Goal: Information Seeking & Learning: Learn about a topic

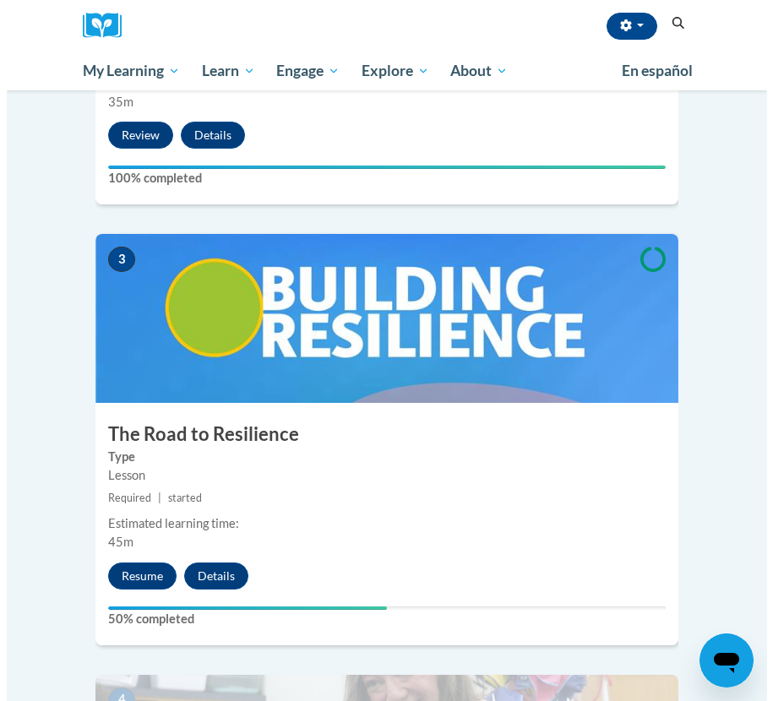
scroll to position [1405, 0]
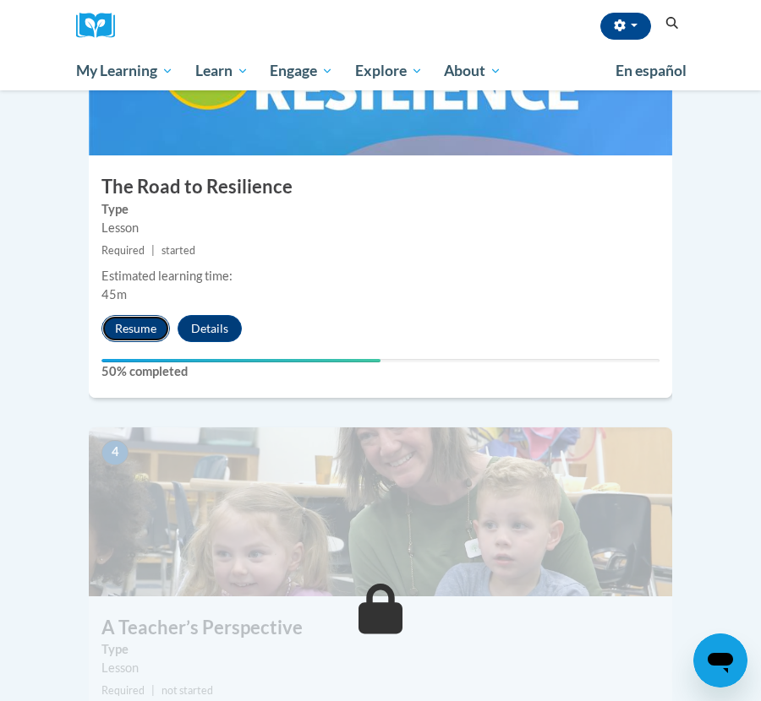
click at [133, 315] on button "Resume" at bounding box center [135, 328] width 68 height 27
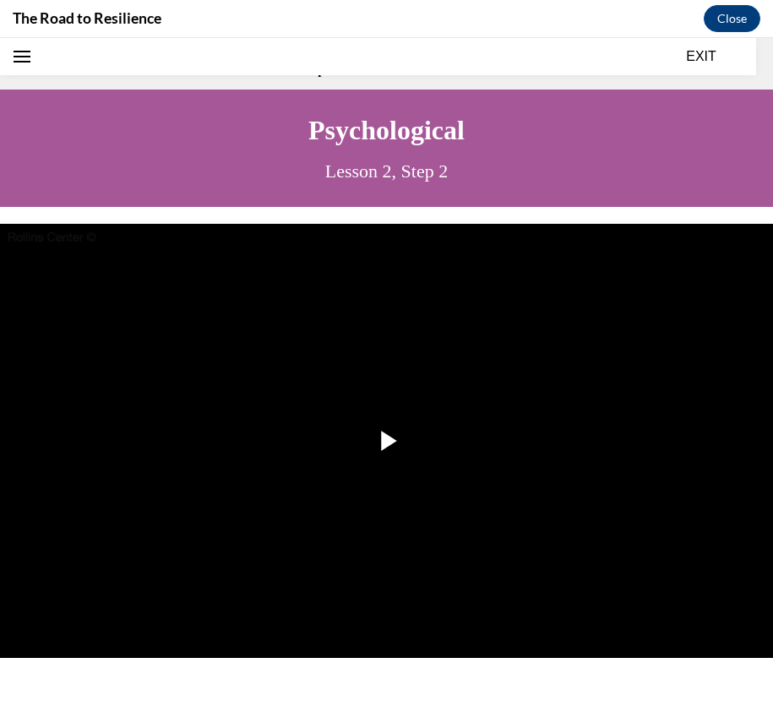
scroll to position [52, 0]
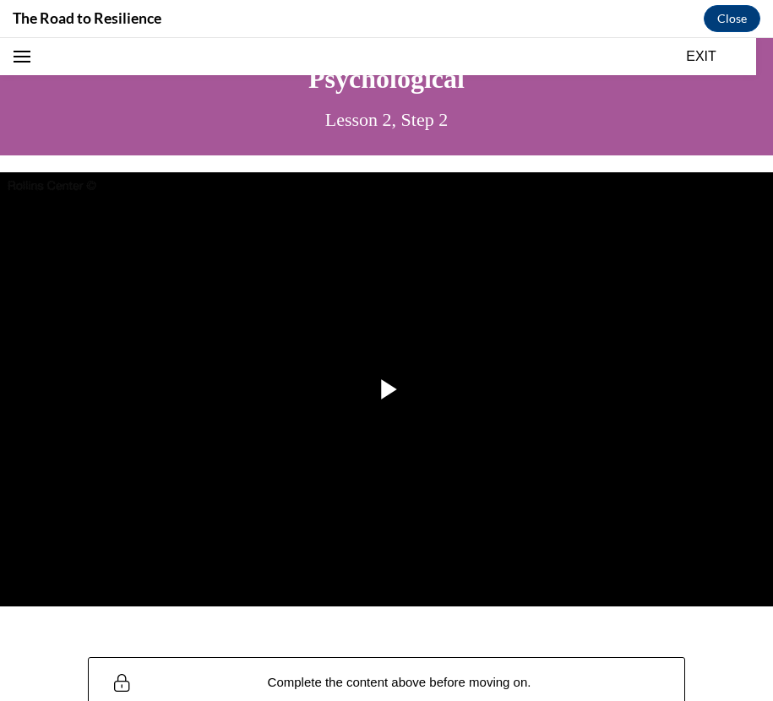
click at [584, 459] on img "Video player" at bounding box center [386, 389] width 773 height 435
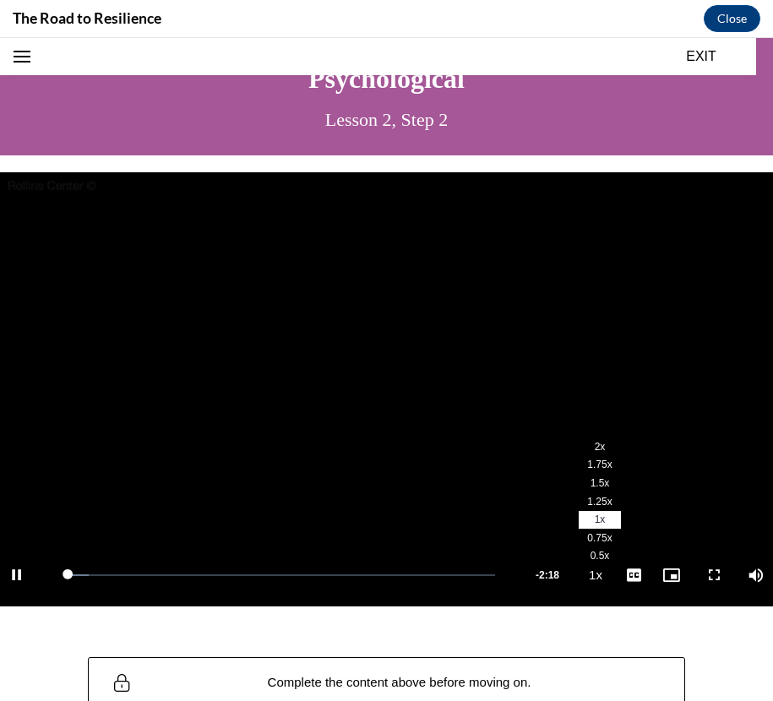
click at [579, 564] on button "Playback Rate 1x" at bounding box center [596, 574] width 34 height 63
click at [580, 430] on video "Video player" at bounding box center [386, 389] width 773 height 435
click at [587, 566] on button "Playback Rate 1x" at bounding box center [596, 574] width 34 height 63
click at [595, 442] on span "2x" at bounding box center [600, 447] width 11 height 12
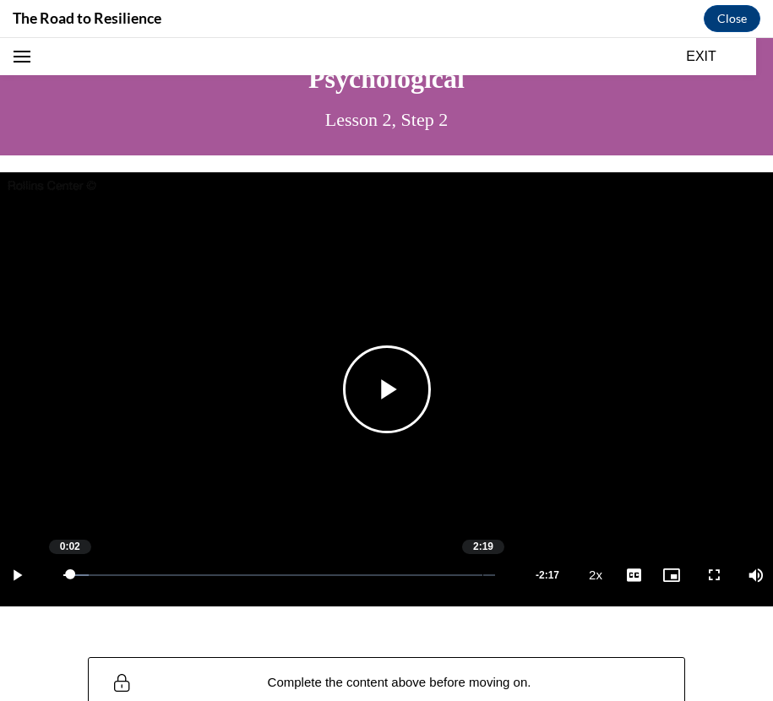
click at [470, 565] on div "Loaded : 5.90% 2:19 0:02" at bounding box center [279, 574] width 449 height 63
click at [387, 390] on span "Video player" at bounding box center [387, 390] width 0 height 0
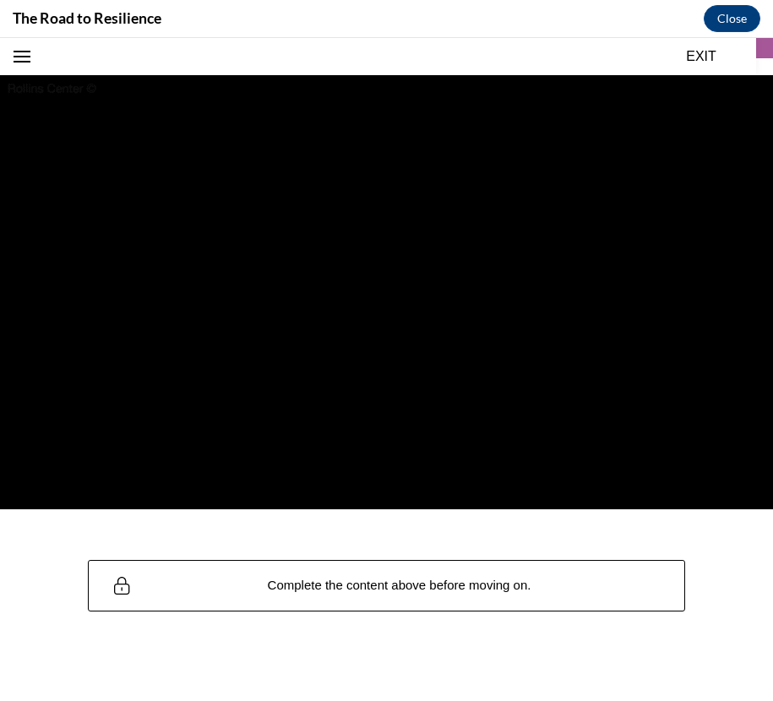
scroll to position [146, 0]
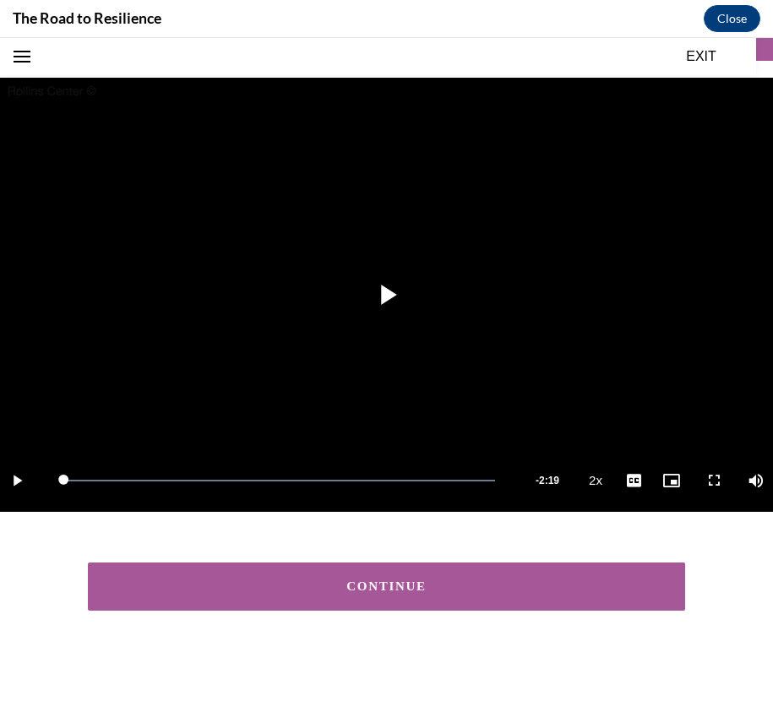
click at [413, 563] on button "CONTINUE" at bounding box center [387, 587] width 598 height 48
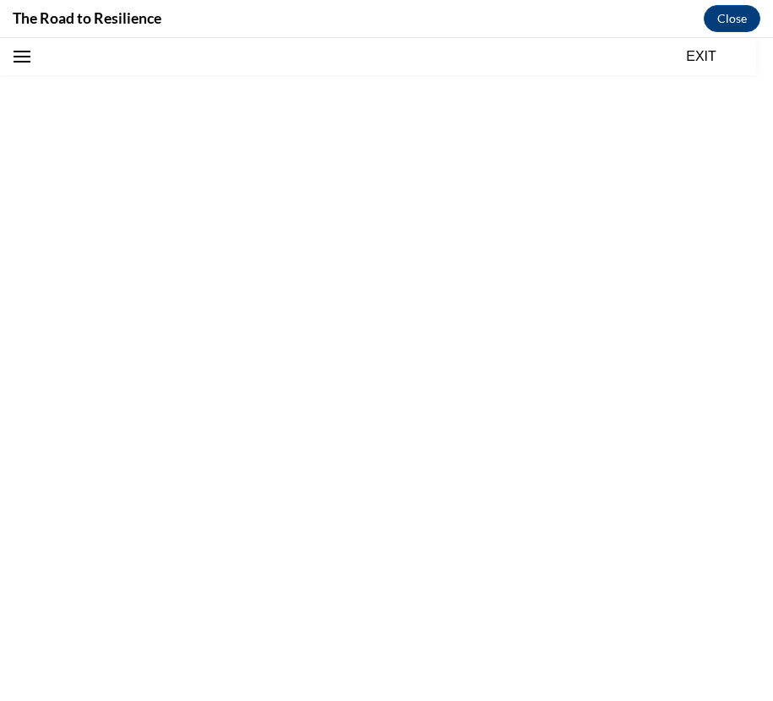
click at [433, 581] on div "“Every time I call on Addison to answer a question, she goes blank. It’s like s…" at bounding box center [386, 451] width 773 height 542
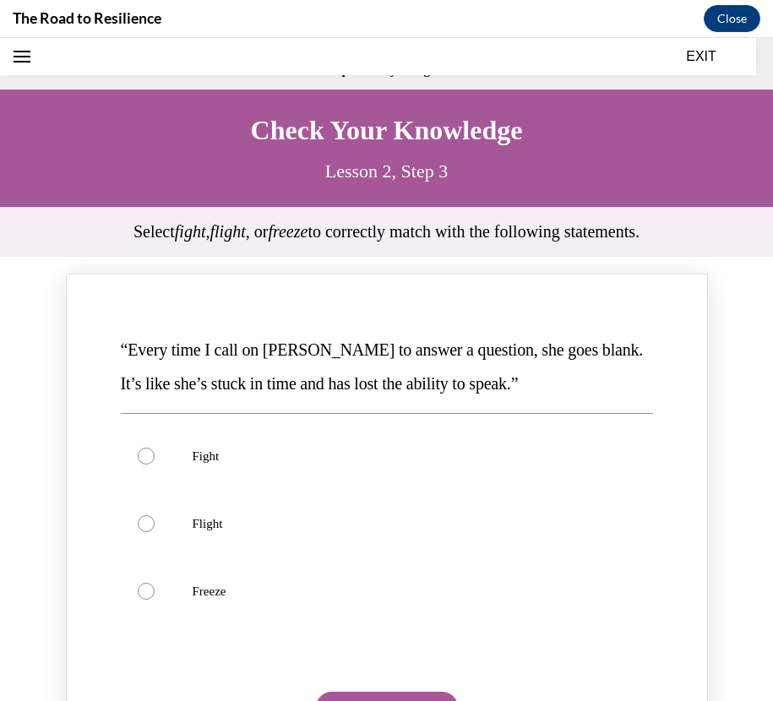
scroll to position [52, 0]
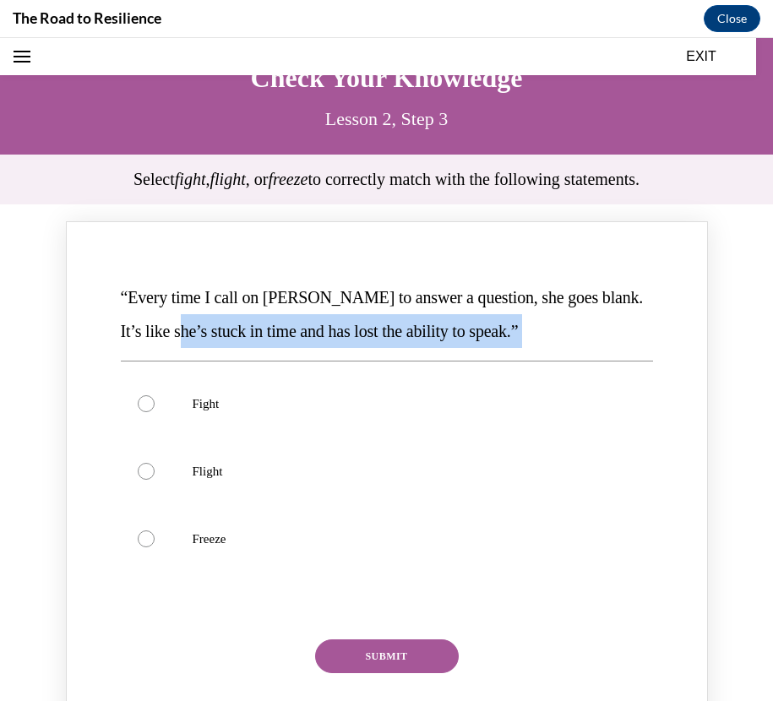
drag, startPoint x: 157, startPoint y: 330, endPoint x: 440, endPoint y: 346, distance: 283.5
click at [440, 346] on p "“Every time I call on Addison to answer a question, she goes blank. It’s like s…" at bounding box center [387, 315] width 532 height 68
drag, startPoint x: 594, startPoint y: 294, endPoint x: 532, endPoint y: 322, distance: 68.5
click at [540, 328] on p "“Every time I call on Addison to answer a question, she goes blank. It’s like s…" at bounding box center [387, 315] width 532 height 68
click at [247, 461] on label "Flight" at bounding box center [387, 472] width 532 height 68
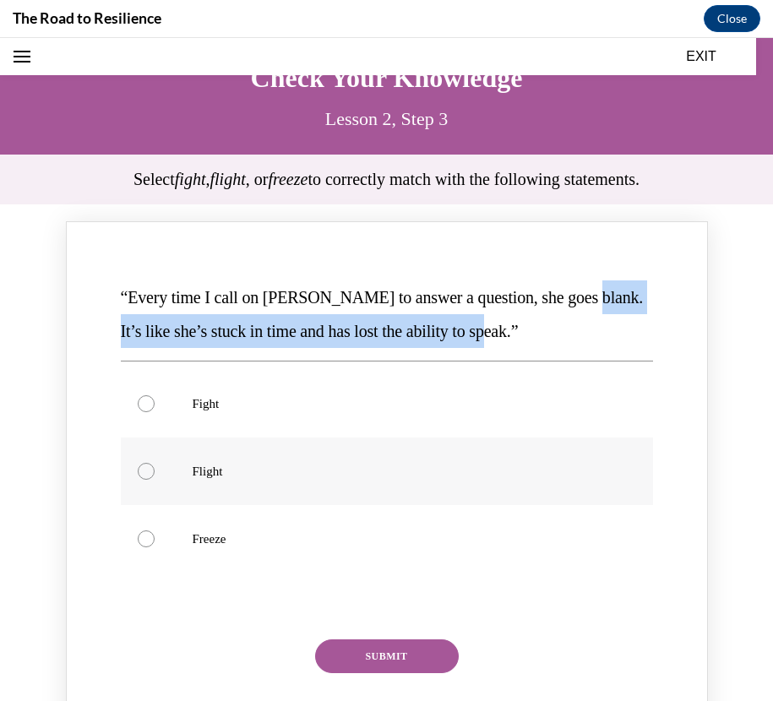
click at [155, 463] on input "Flight" at bounding box center [146, 471] width 17 height 17
radio input "true"
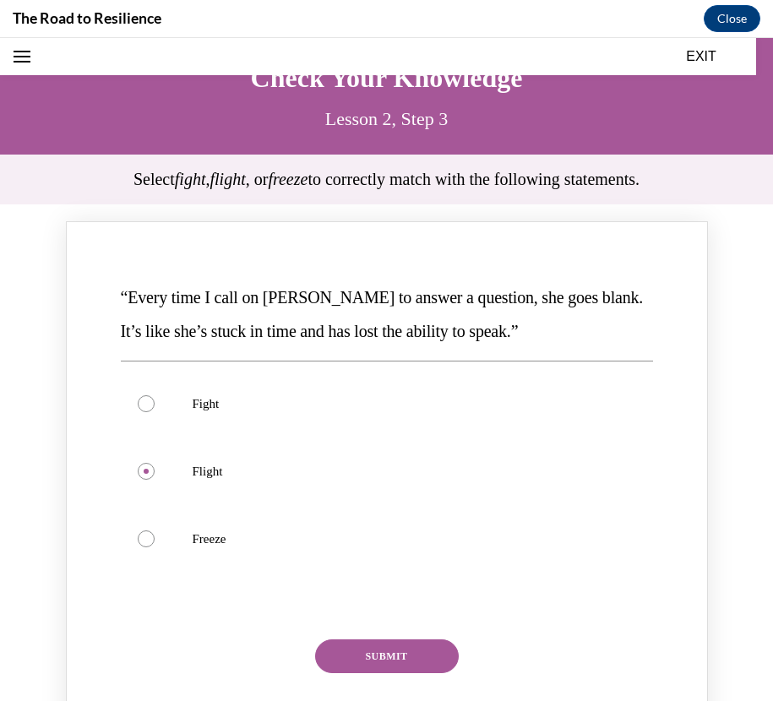
click at [341, 657] on button "SUBMIT" at bounding box center [387, 657] width 144 height 34
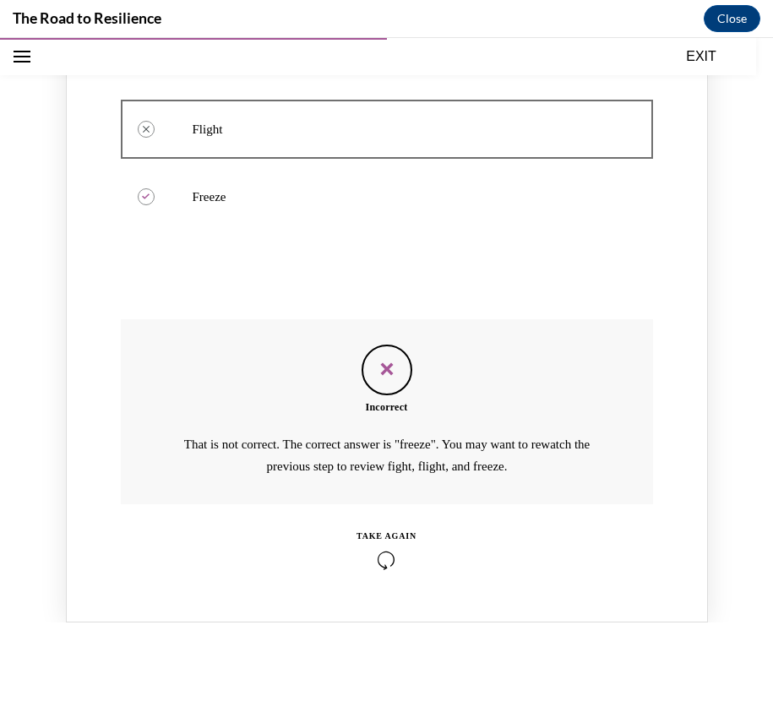
scroll to position [394, 0]
click at [381, 546] on div "TAKE AGAIN" at bounding box center [387, 551] width 60 height 40
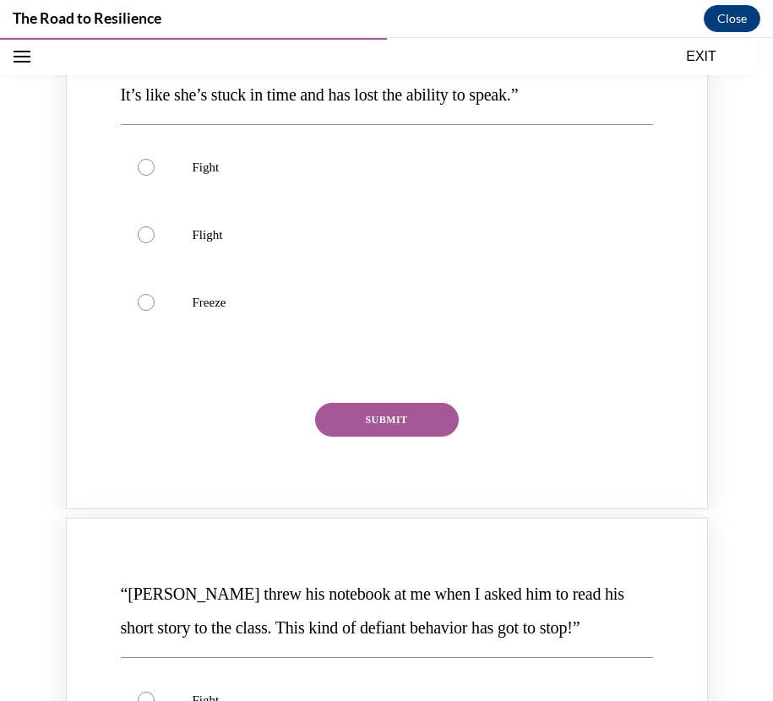
scroll to position [274, 0]
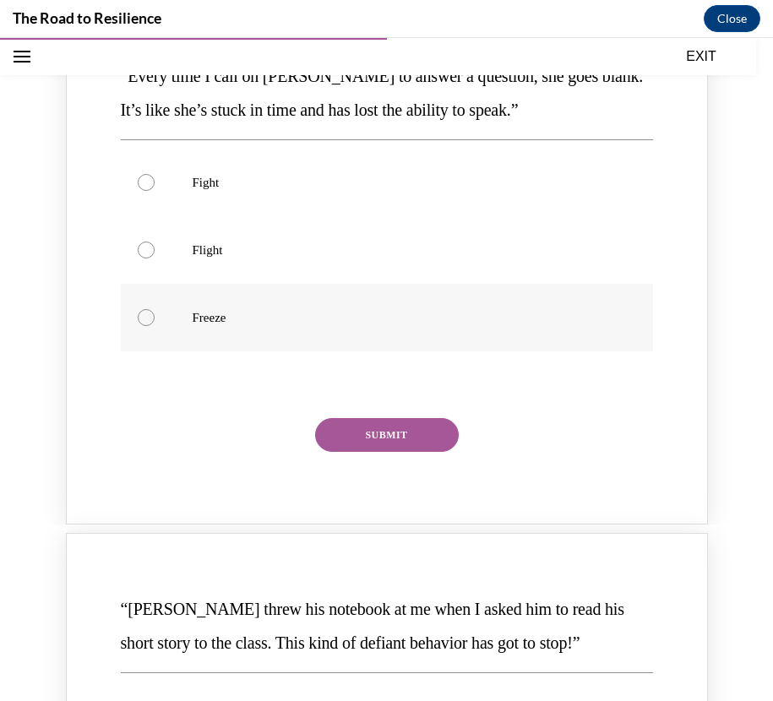
click at [257, 301] on label "Freeze" at bounding box center [387, 318] width 532 height 68
click at [155, 309] on input "Freeze" at bounding box center [146, 317] width 17 height 17
radio input "true"
click at [363, 429] on button "SUBMIT" at bounding box center [387, 435] width 144 height 34
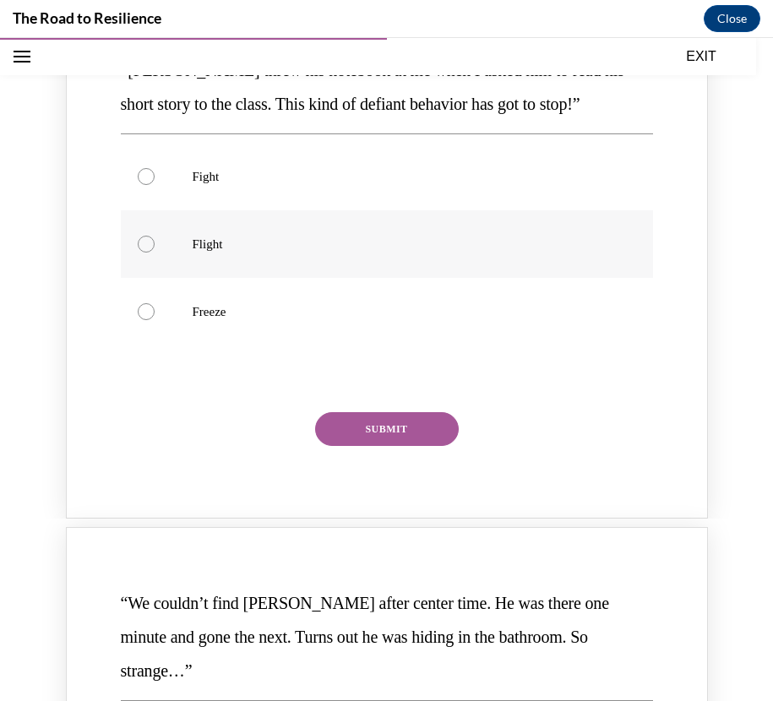
scroll to position [875, 0]
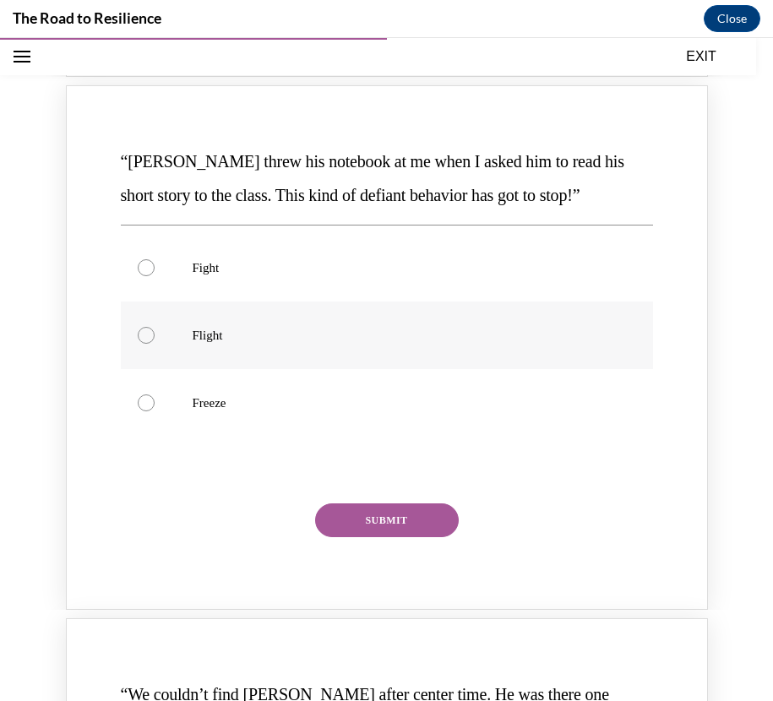
click at [183, 332] on label "Flight" at bounding box center [387, 336] width 532 height 68
click at [155, 332] on input "Flight" at bounding box center [146, 335] width 17 height 17
radio input "true"
click at [353, 509] on button "SUBMIT" at bounding box center [387, 521] width 144 height 34
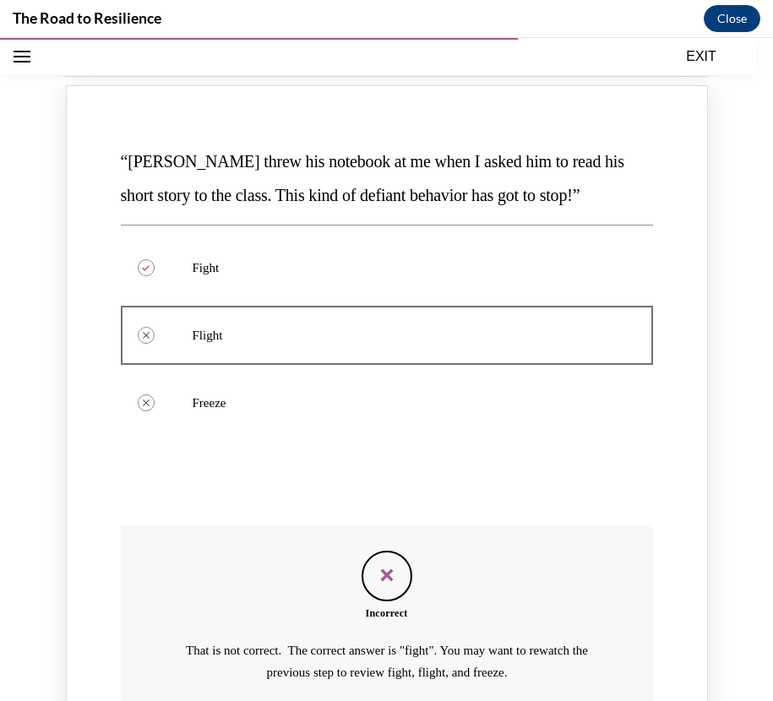
scroll to position [985, 0]
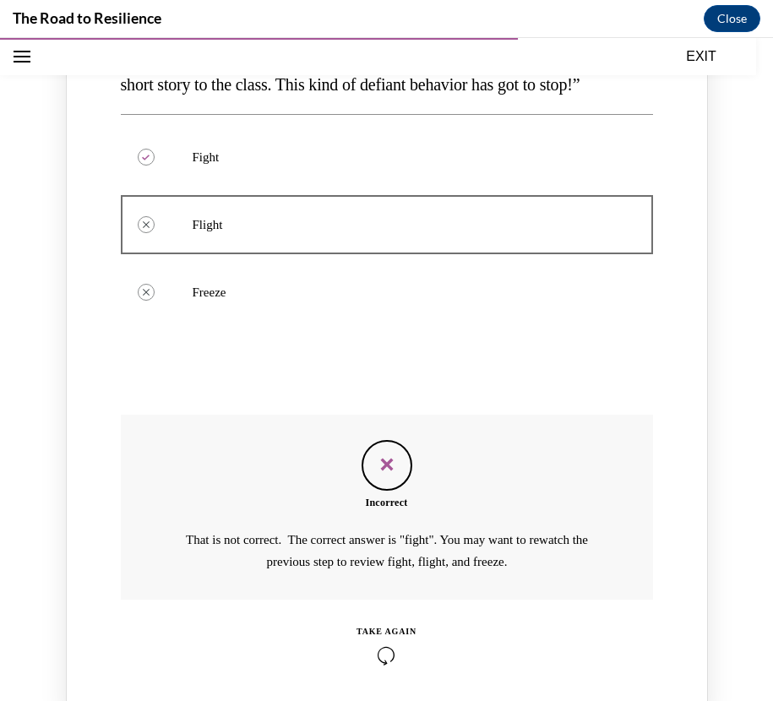
click at [374, 677] on div "“Hudson threw his notebook at me when I asked him to read his short story to th…" at bounding box center [387, 347] width 642 height 744
click at [374, 660] on icon "Knowledge check: Multiple choice" at bounding box center [387, 656] width 60 height 19
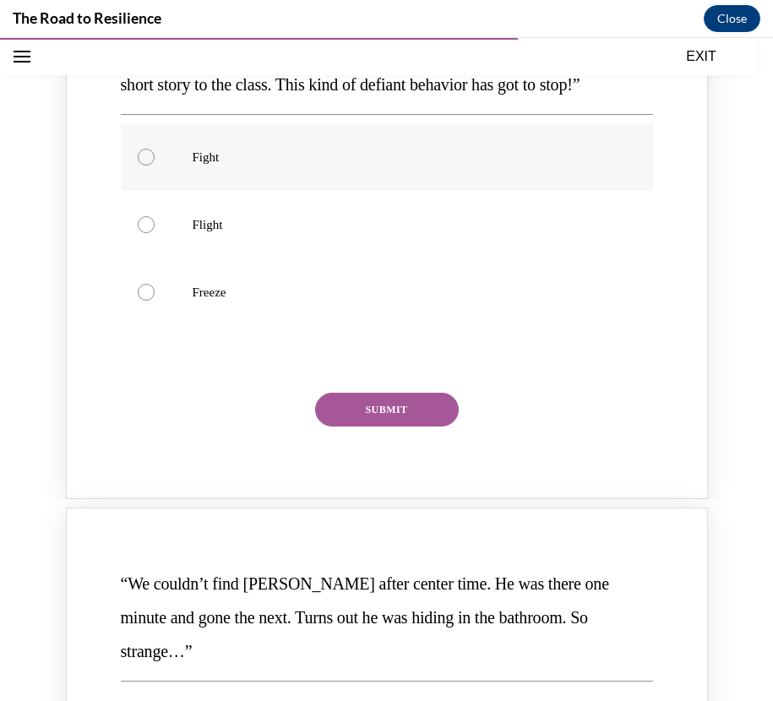
click at [210, 166] on label "Fight" at bounding box center [387, 157] width 532 height 68
click at [155, 166] on input "Fight" at bounding box center [146, 157] width 17 height 17
radio input "true"
click at [368, 417] on button "SUBMIT" at bounding box center [387, 410] width 144 height 34
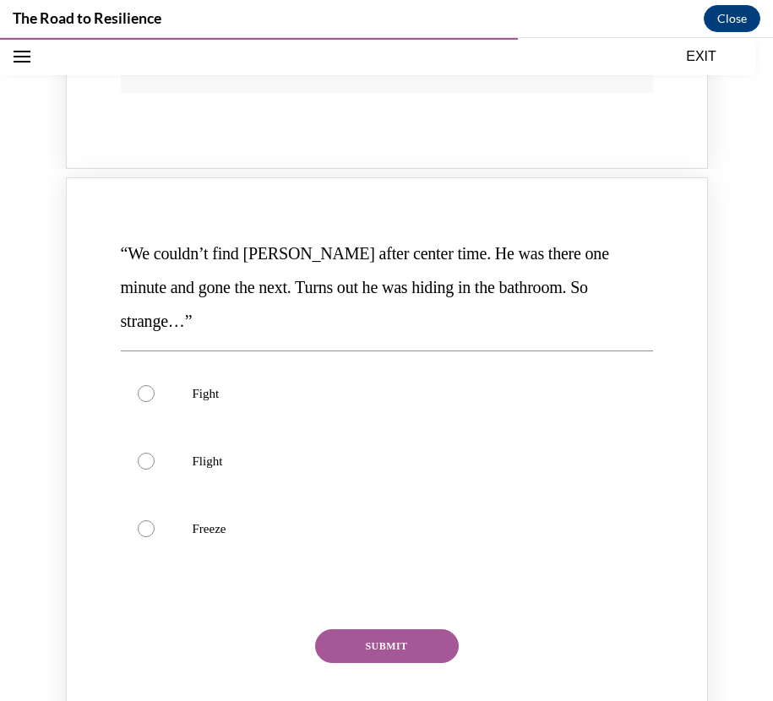
scroll to position [1473, 0]
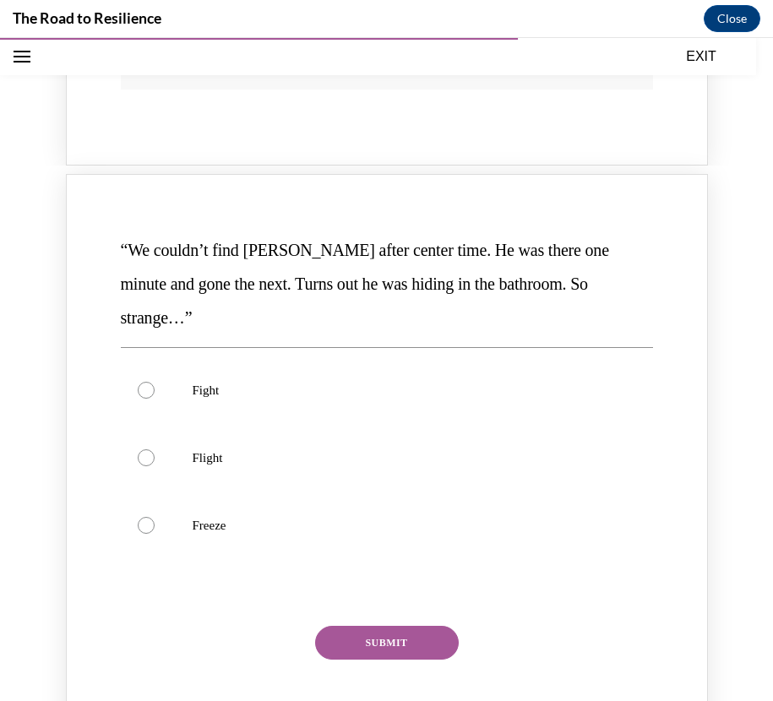
click at [368, 450] on p "Flight" at bounding box center [402, 458] width 418 height 17
click at [155, 450] on input "Flight" at bounding box center [146, 458] width 17 height 17
radio input "true"
click at [349, 492] on label "Freeze" at bounding box center [387, 526] width 532 height 68
click at [155, 517] on input "Freeze" at bounding box center [146, 525] width 17 height 17
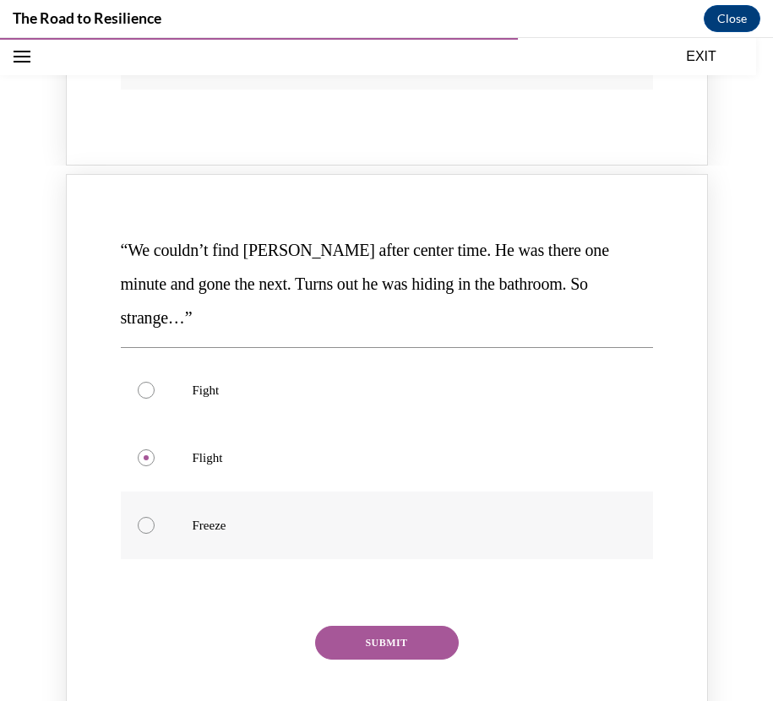
radio input "true"
click at [390, 626] on button "SUBMIT" at bounding box center [387, 643] width 144 height 34
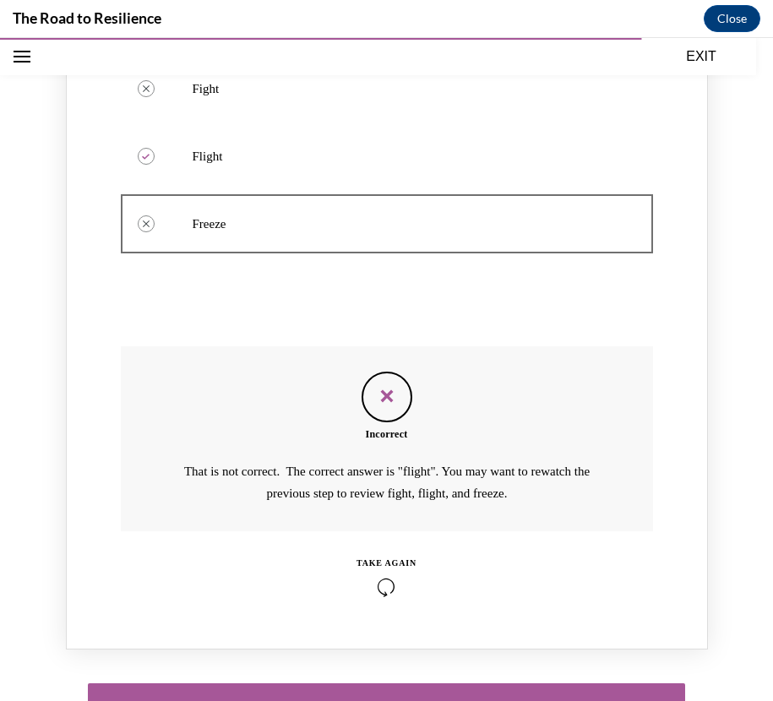
scroll to position [1807, 0]
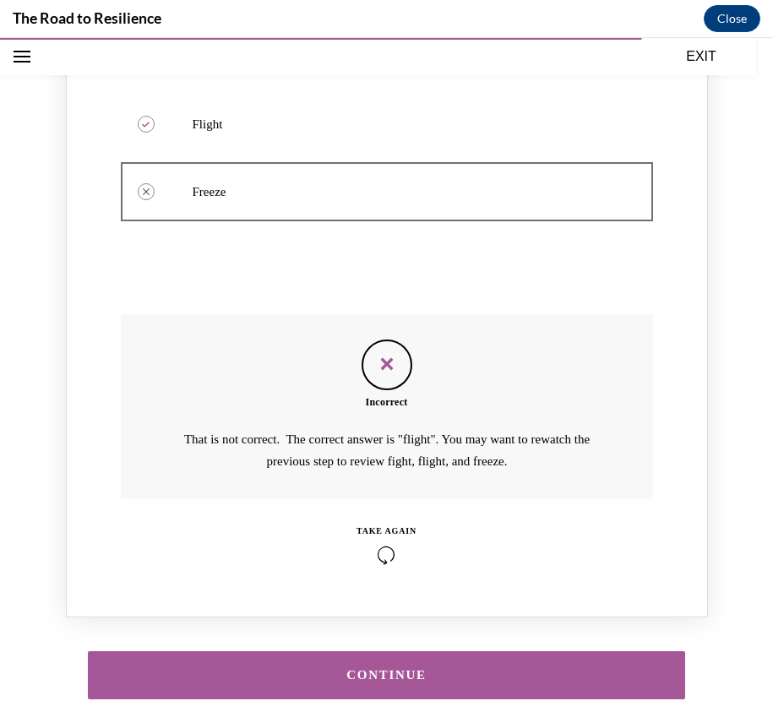
click at [371, 525] on div "TAKE AGAIN" at bounding box center [387, 531] width 60 height 13
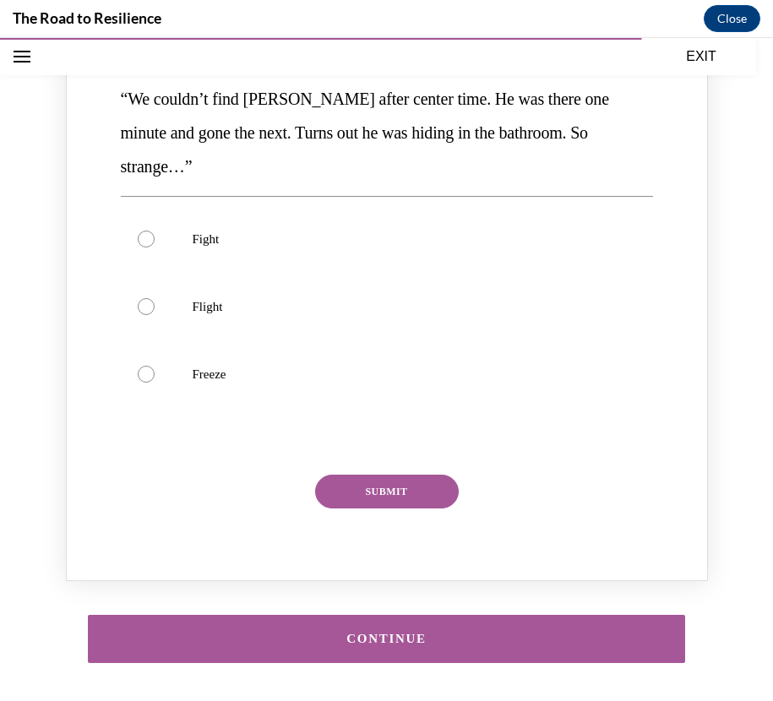
scroll to position [1621, 0]
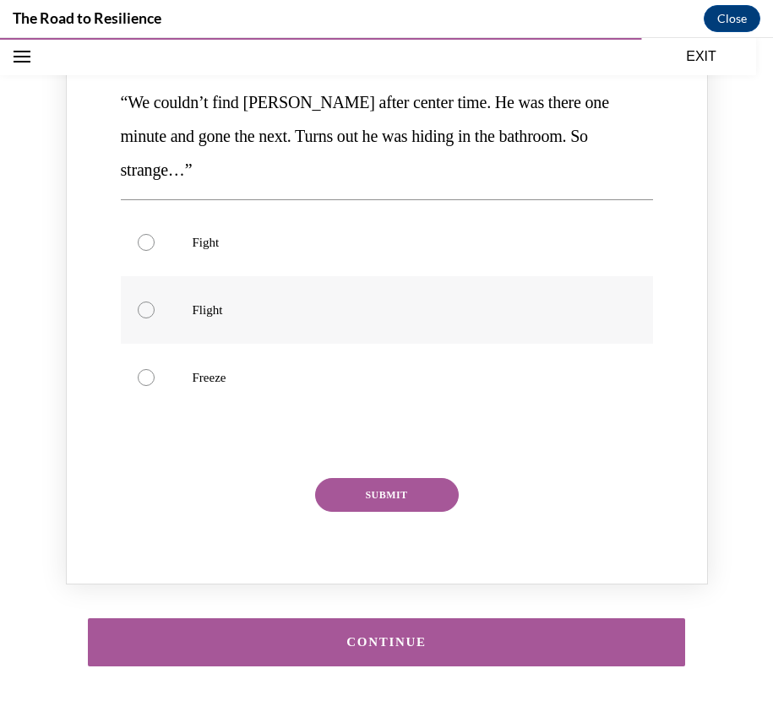
click at [332, 300] on label "Flight" at bounding box center [387, 310] width 532 height 68
click at [155, 302] on input "Flight" at bounding box center [146, 310] width 17 height 17
radio input "true"
click at [376, 478] on button "SUBMIT" at bounding box center [387, 495] width 144 height 34
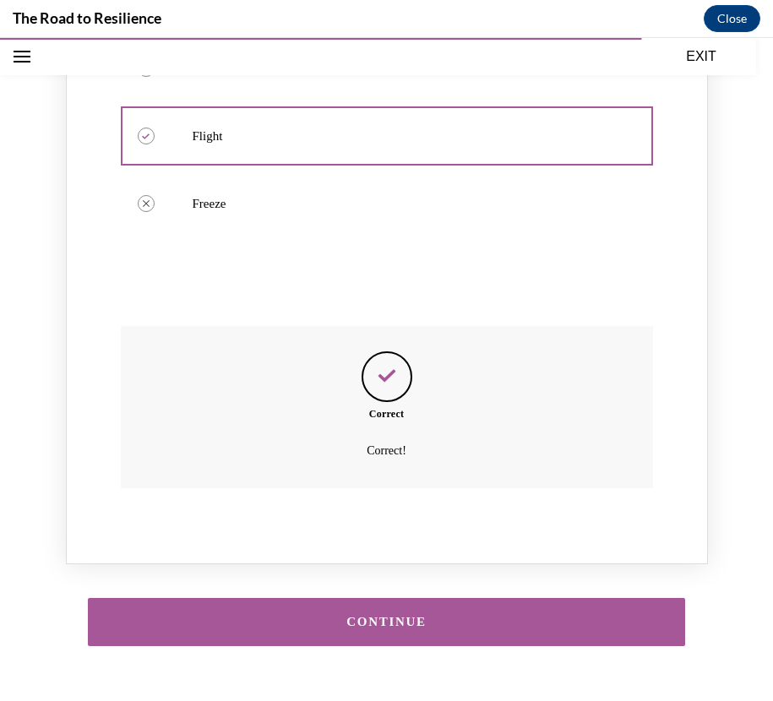
scroll to position [1803, 0]
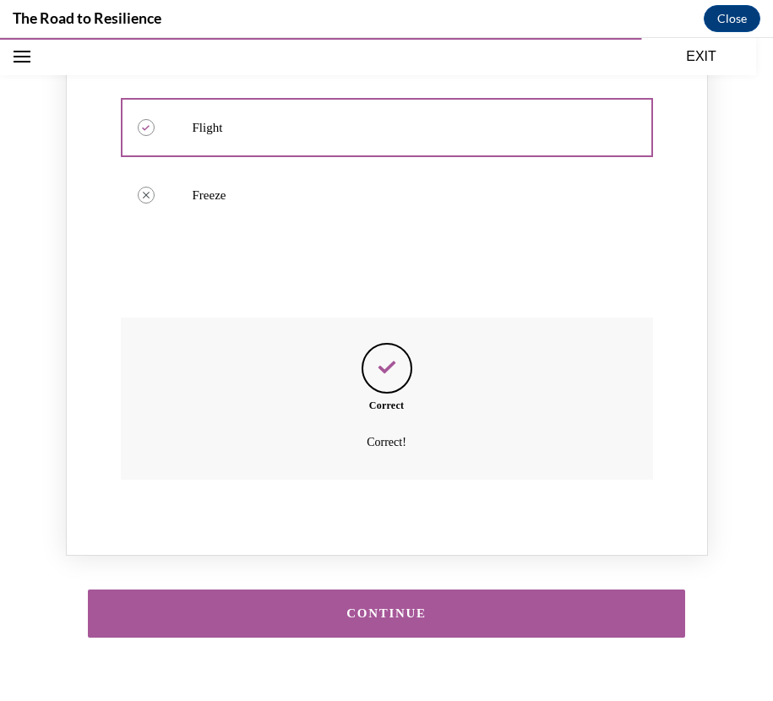
click at [390, 608] on div "CONTINUE" at bounding box center [387, 614] width 546 height 13
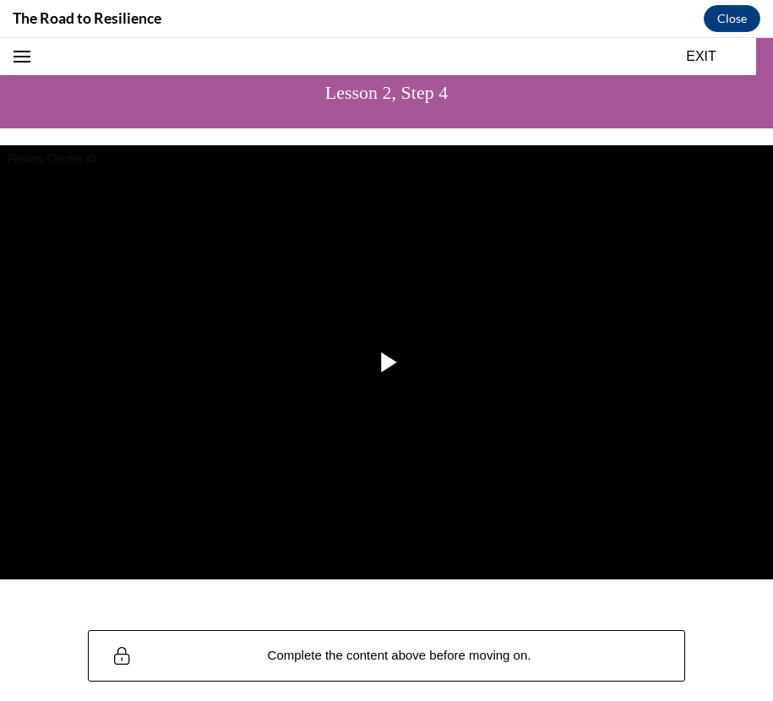
scroll to position [86, 0]
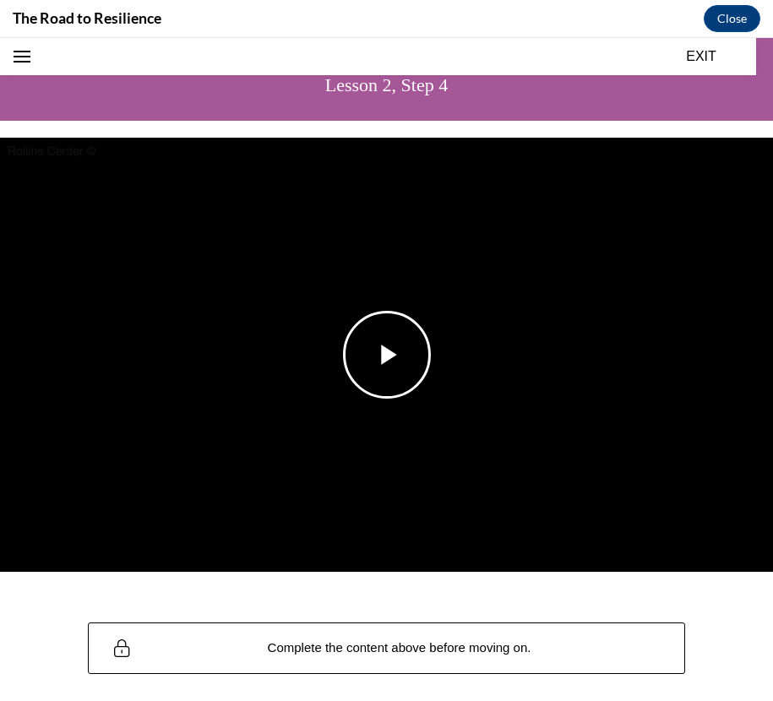
click at [387, 355] on span "Video player" at bounding box center [387, 355] width 0 height 0
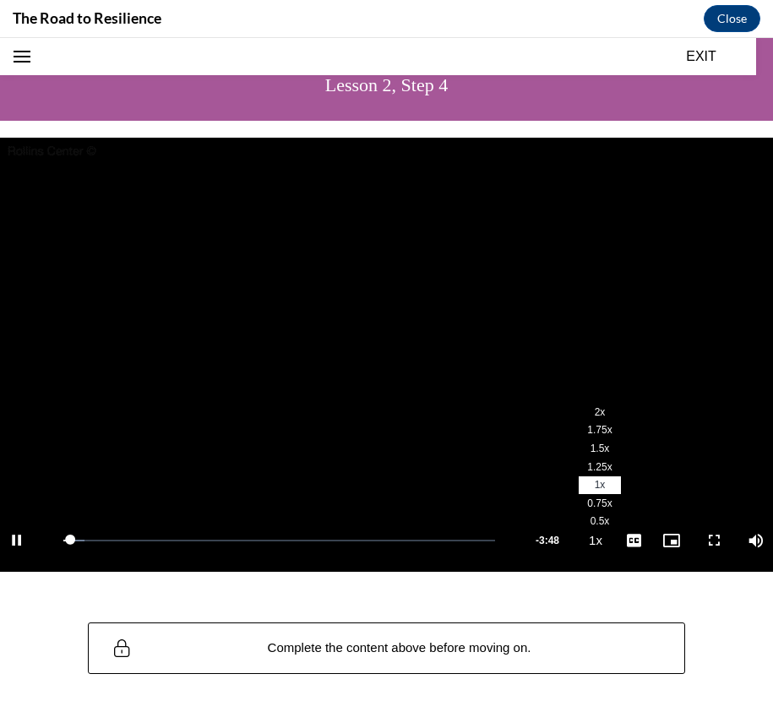
click at [579, 405] on li "2x" at bounding box center [600, 412] width 42 height 19
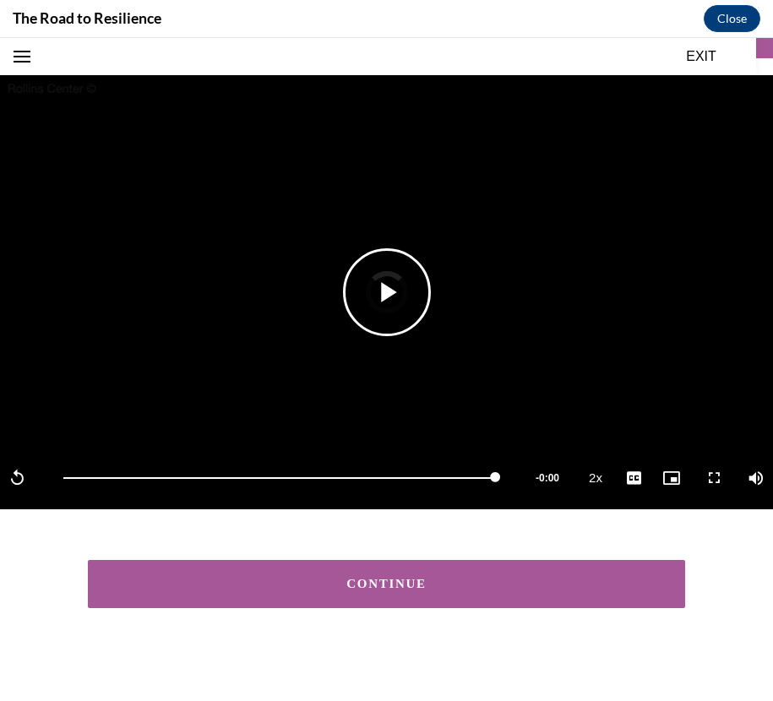
scroll to position [146, 0]
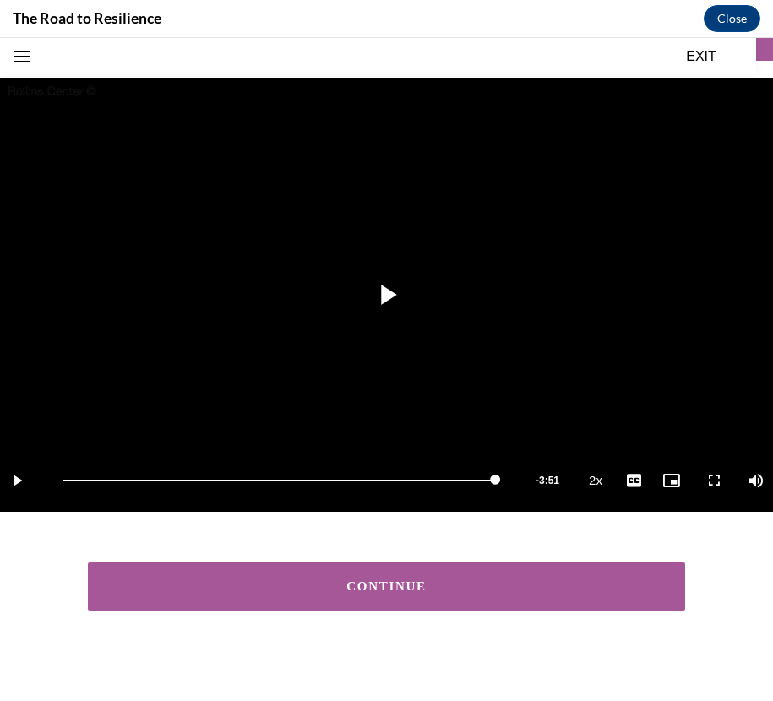
click at [564, 581] on div "CONTINUE" at bounding box center [387, 587] width 546 height 13
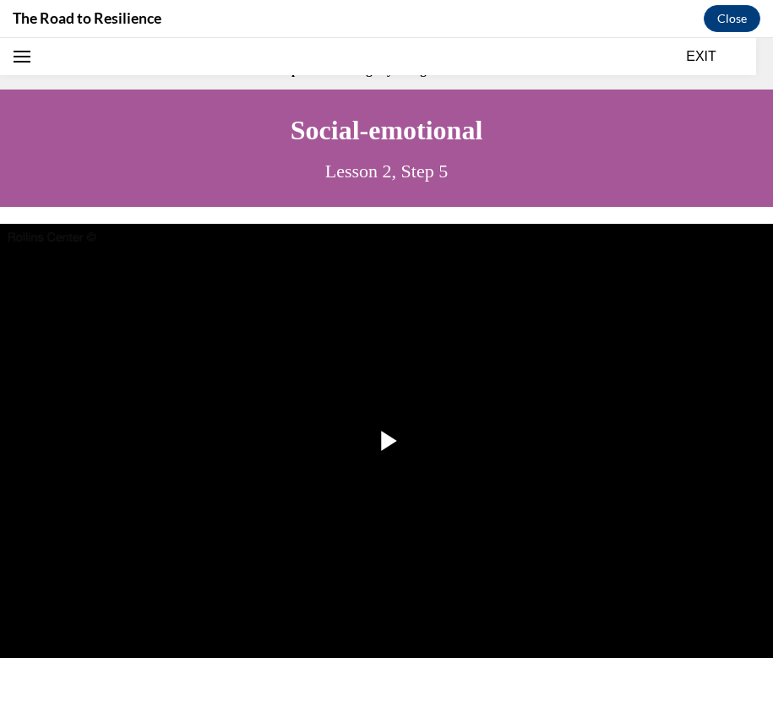
scroll to position [52, 0]
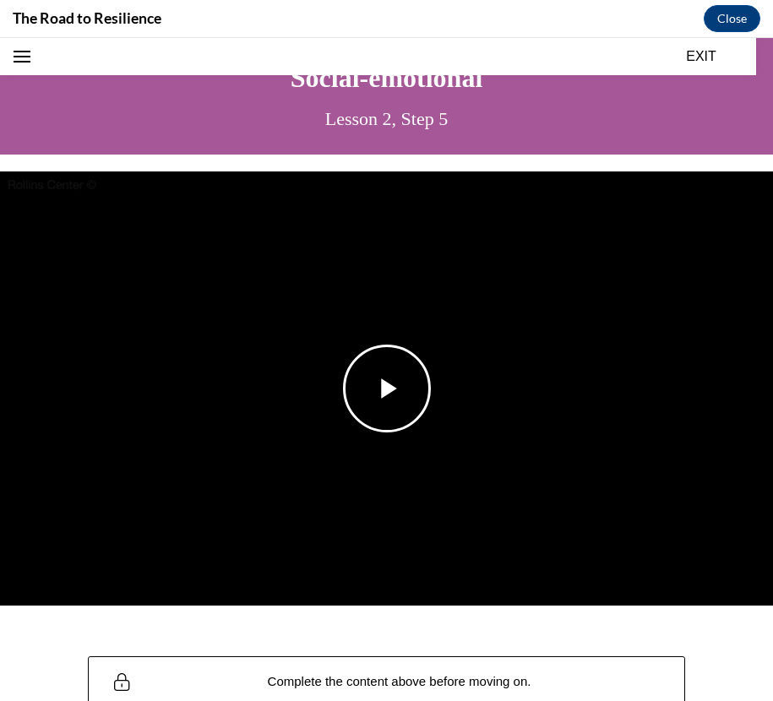
click at [443, 445] on img "Video player" at bounding box center [386, 389] width 773 height 435
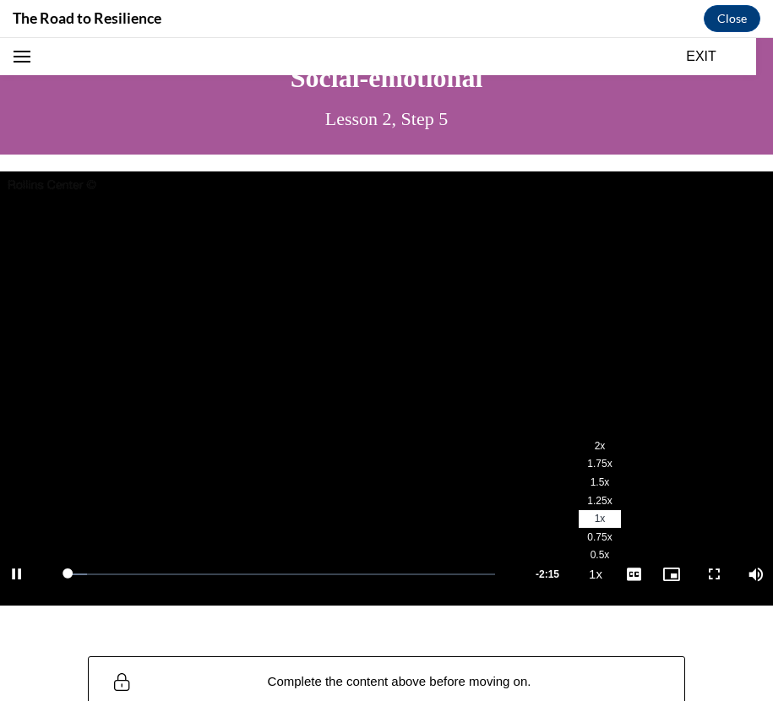
click at [579, 437] on li "2x" at bounding box center [600, 446] width 42 height 19
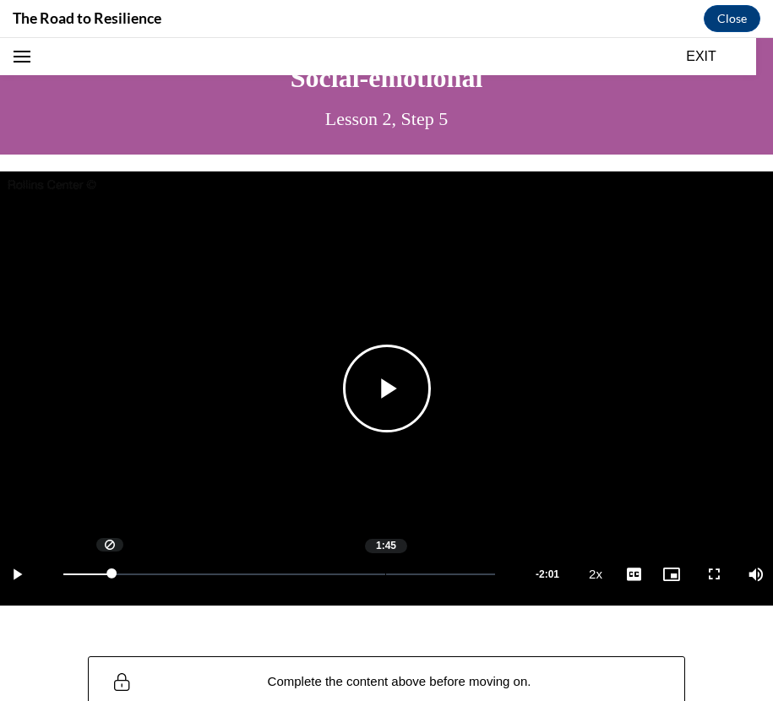
click at [385, 576] on div "Loaded : 9.57% 1:45 0:15" at bounding box center [279, 574] width 449 height 63
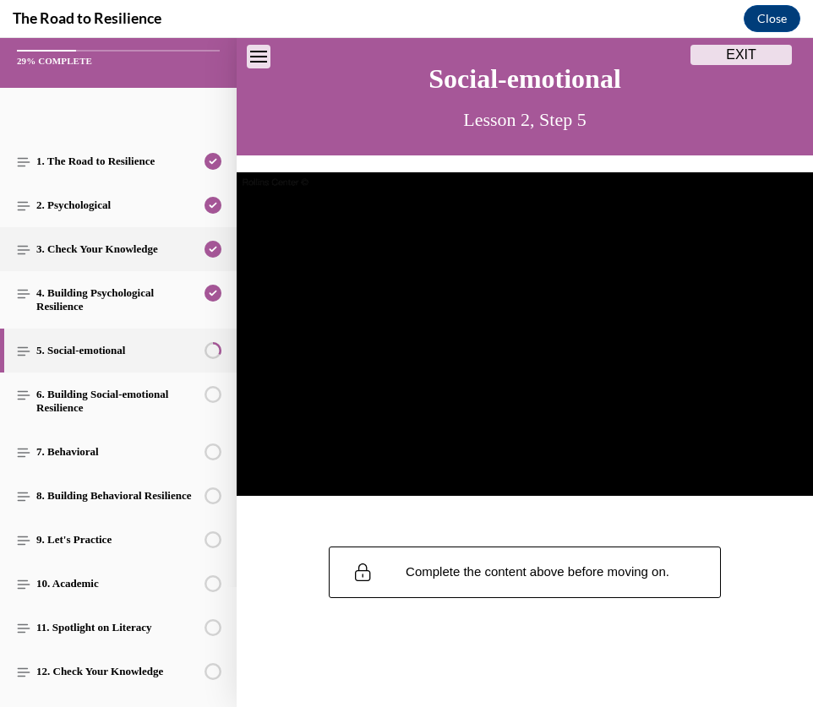
scroll to position [0, 0]
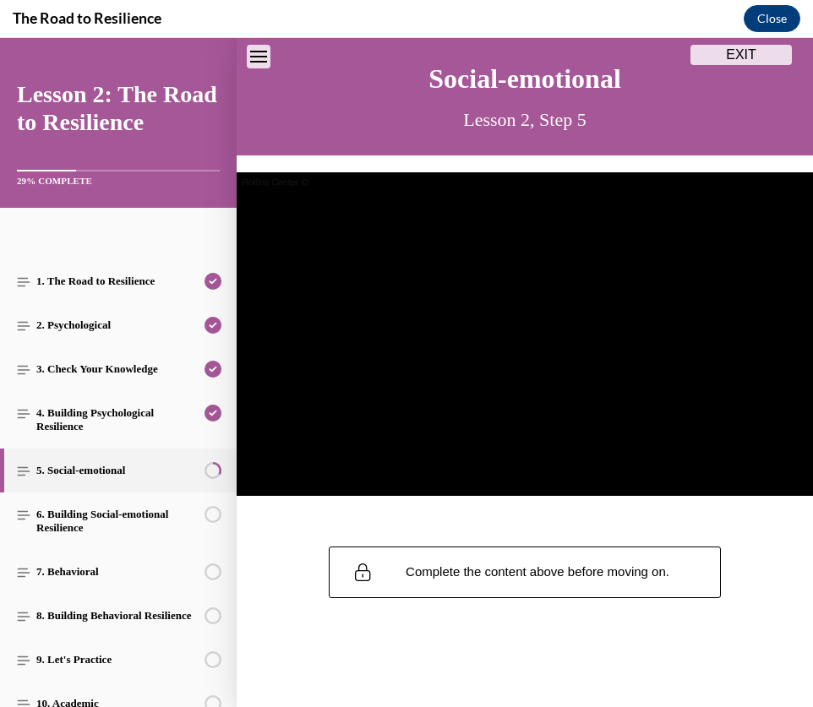
click at [259, 57] on icon "Close navigation menu" at bounding box center [258, 57] width 17 height 12
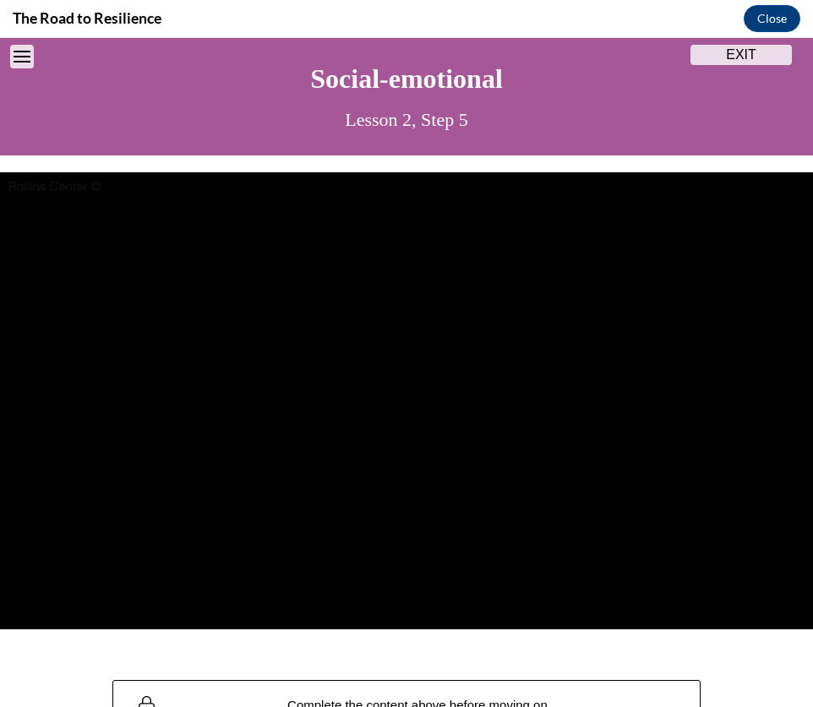
click at [22, 54] on icon "Open navigation menu" at bounding box center [22, 57] width 17 height 12
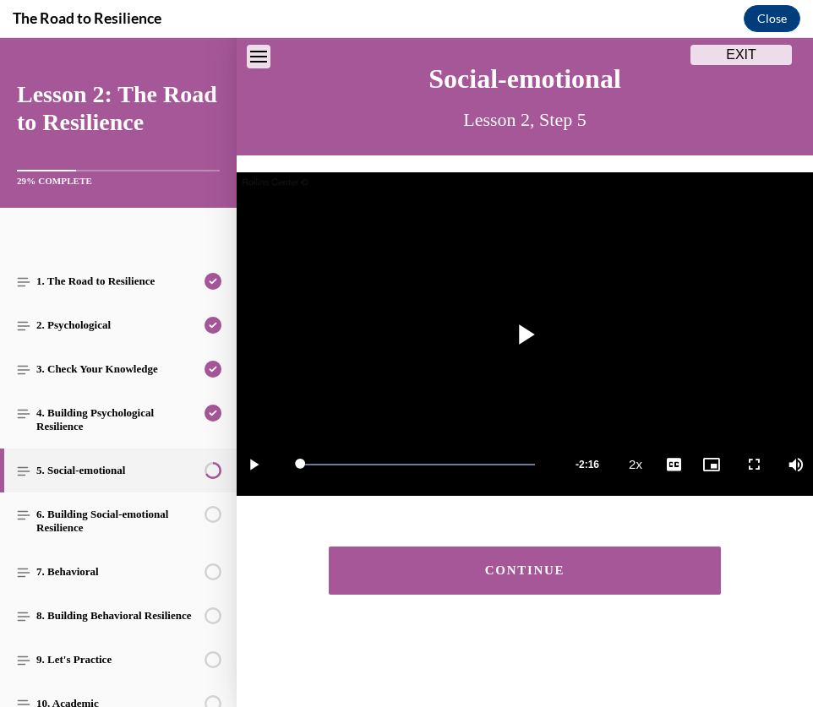
click at [521, 565] on div "CONTINUE" at bounding box center [524, 571] width 339 height 13
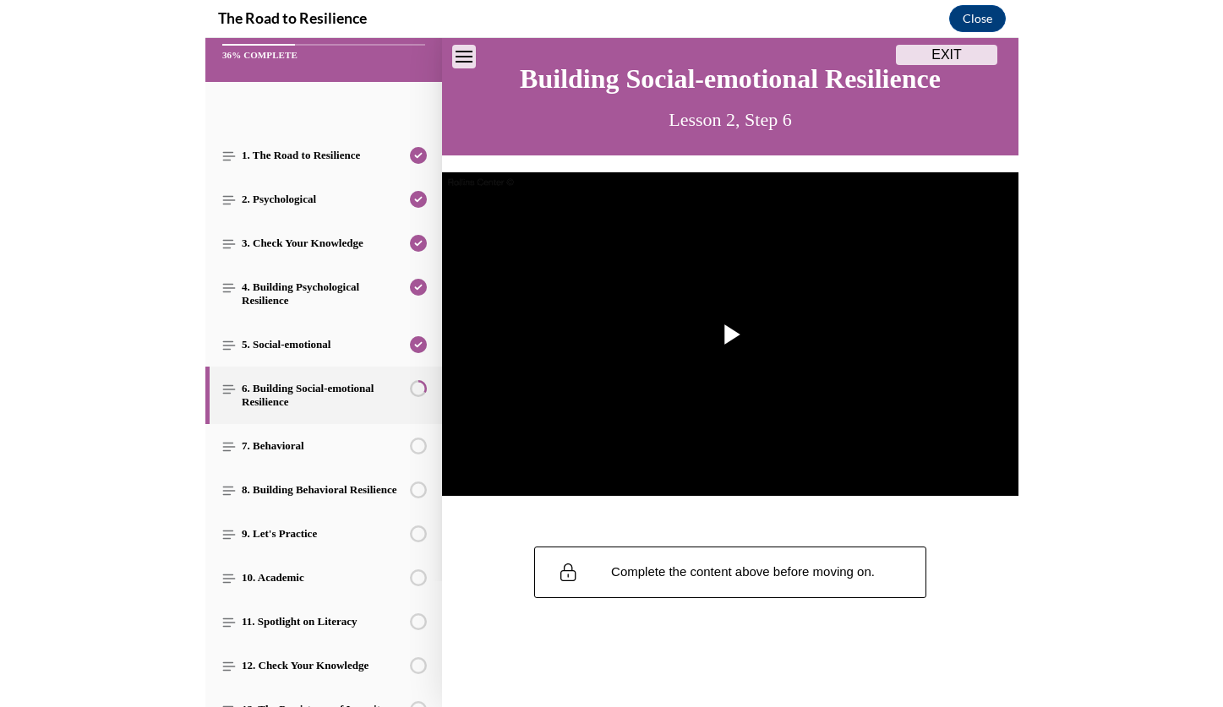
scroll to position [265, 0]
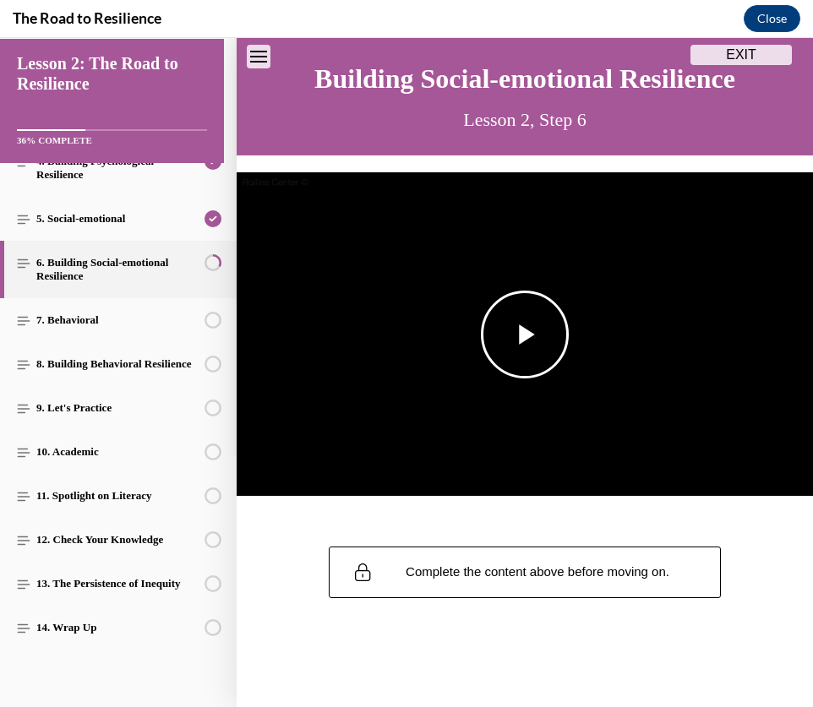
click at [525, 335] on span "Video player" at bounding box center [525, 335] width 0 height 0
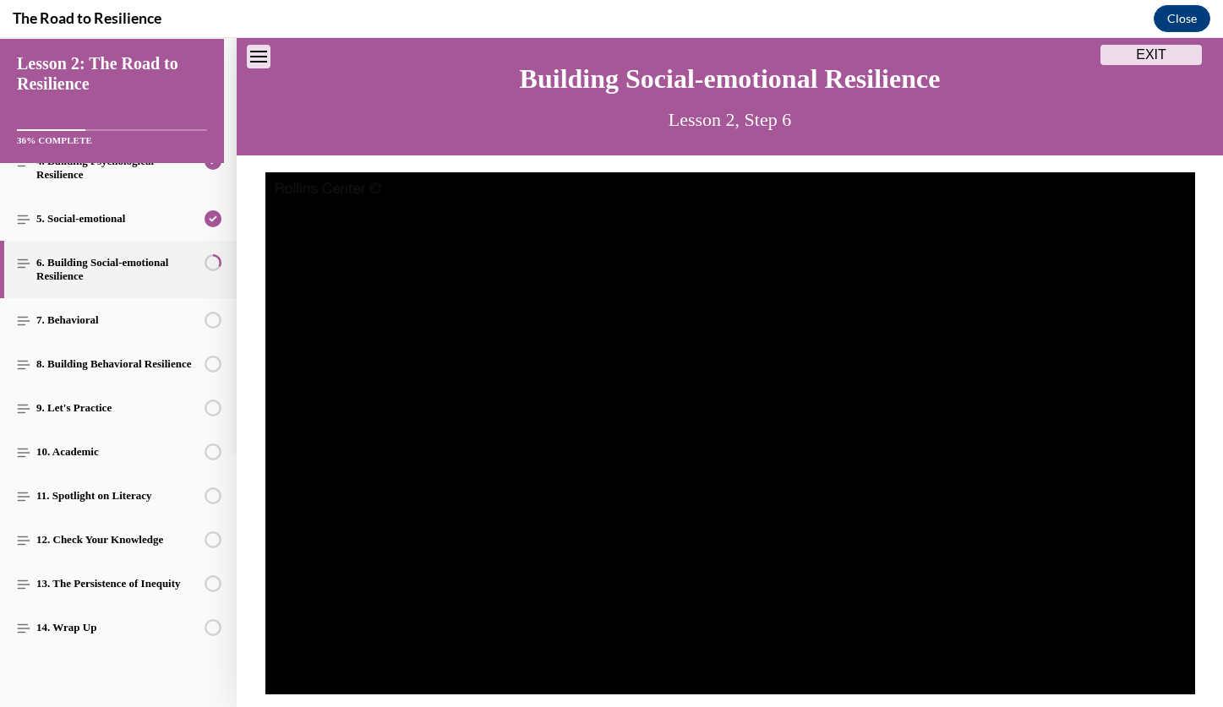
click at [360, 80] on div "Building Social-emotional Resilience" at bounding box center [730, 78] width 803 height 47
drag, startPoint x: 300, startPoint y: 202, endPoint x: 234, endPoint y: 221, distance: 68.7
click at [300, 202] on video "Video player" at bounding box center [730, 433] width 930 height 523
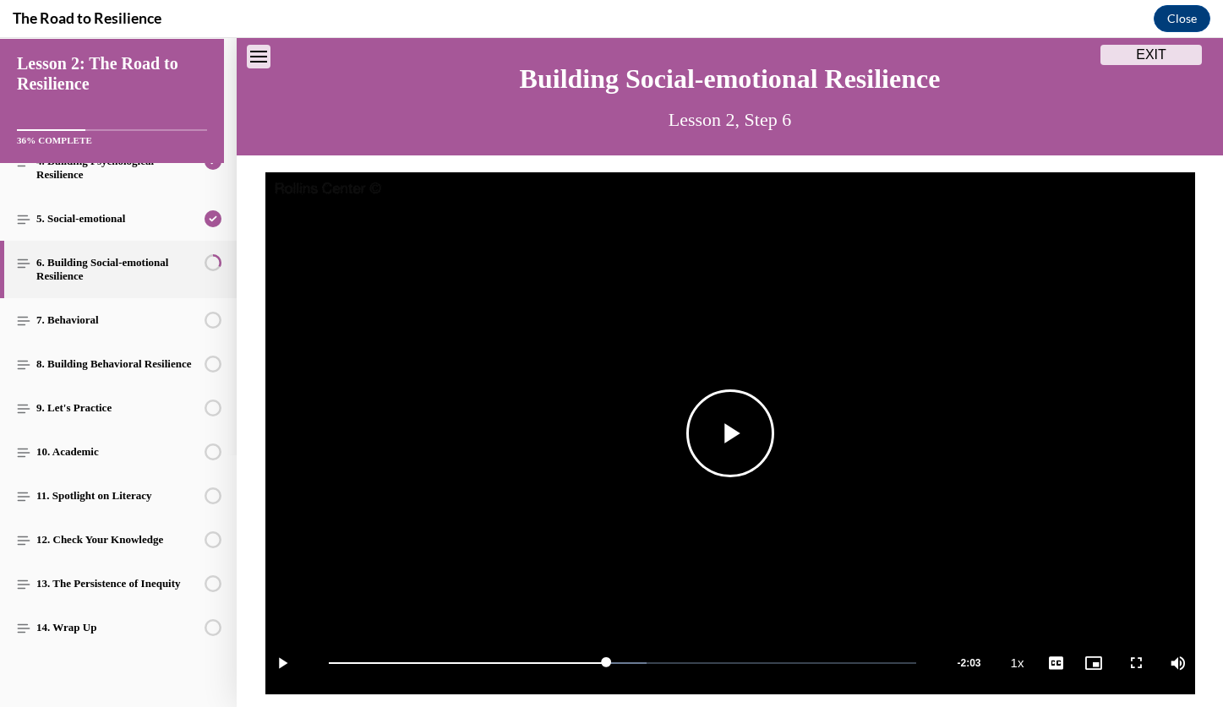
click at [760, 459] on video "Video player" at bounding box center [730, 433] width 930 height 523
click at [110, 309] on div "7. Behavioral This lesson is currently unavailable Lessons must be completed in…" at bounding box center [118, 320] width 237 height 44
click at [668, 392] on video "Video player" at bounding box center [730, 433] width 930 height 523
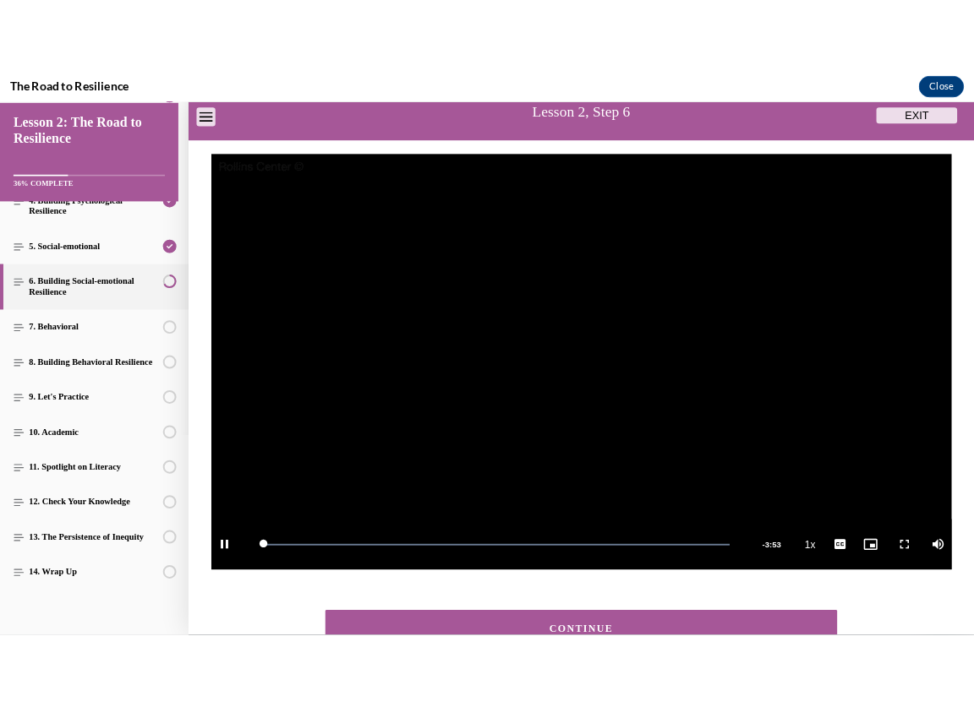
scroll to position [118, 0]
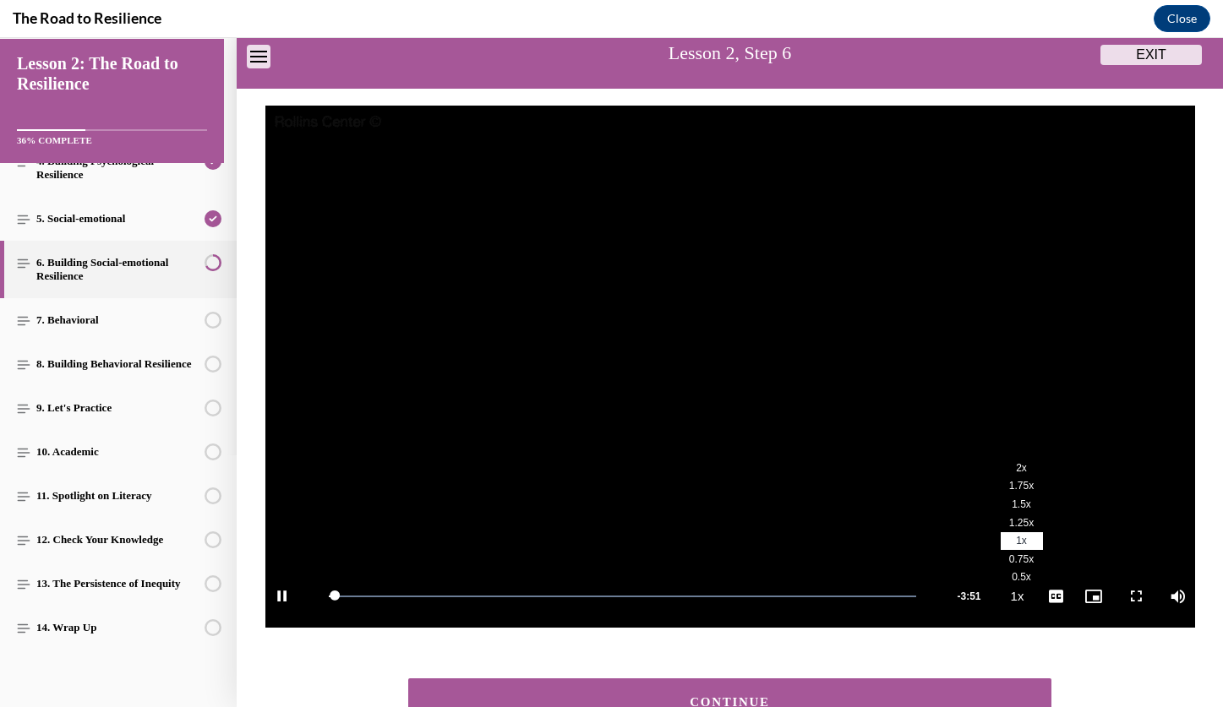
click at [760, 470] on span "2x" at bounding box center [1021, 468] width 11 height 12
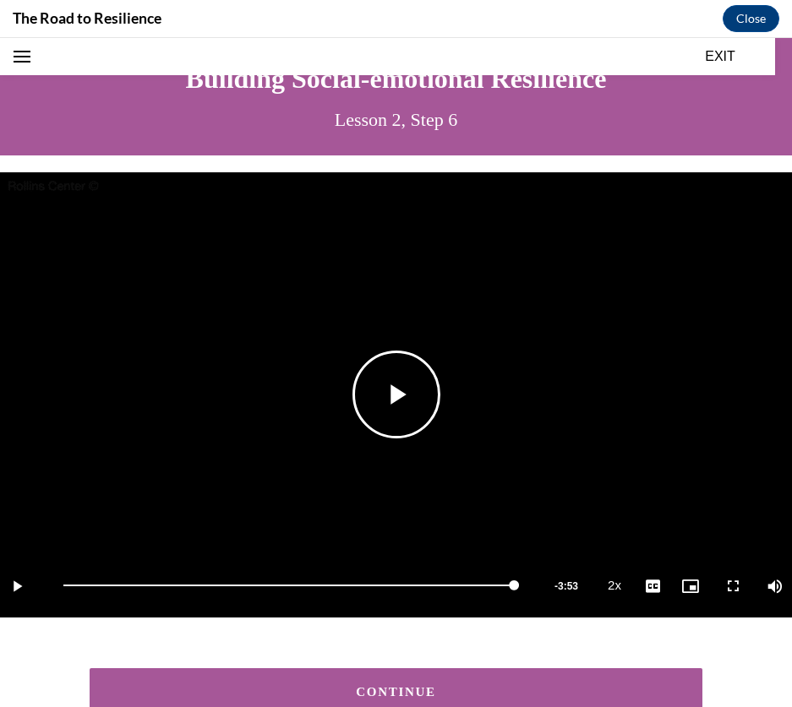
scroll to position [150, 0]
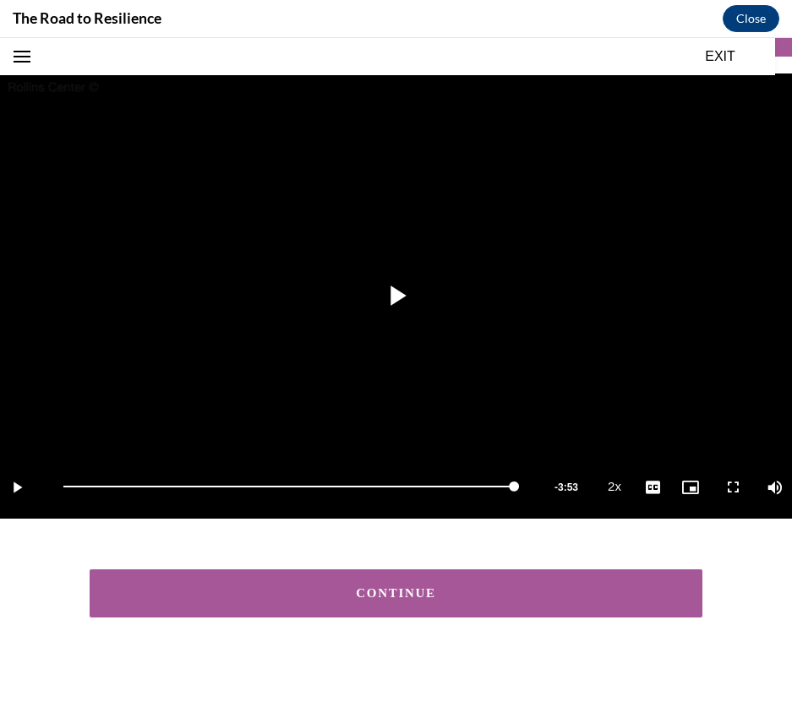
click at [483, 587] on div "CONTINUE" at bounding box center [396, 593] width 561 height 13
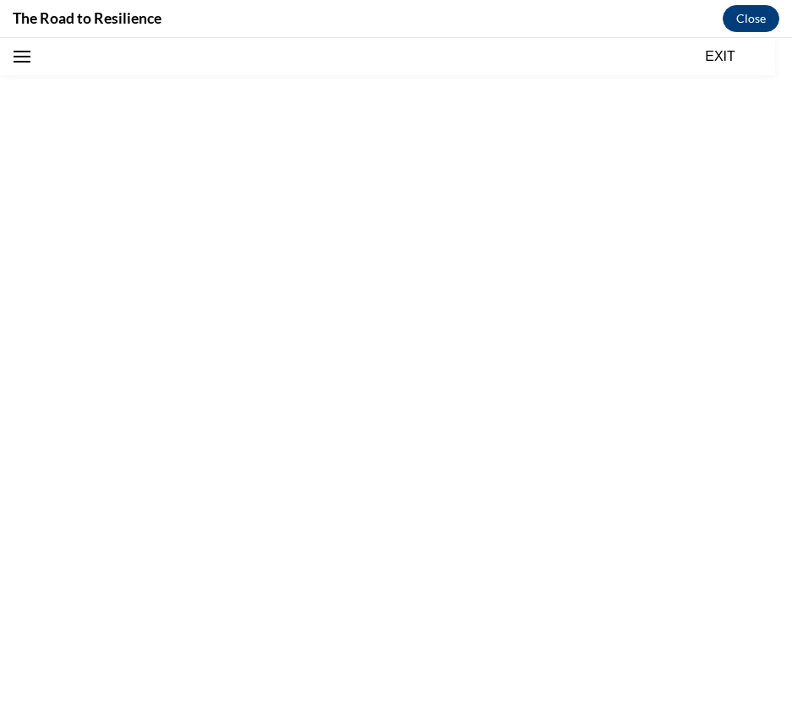
scroll to position [52, 0]
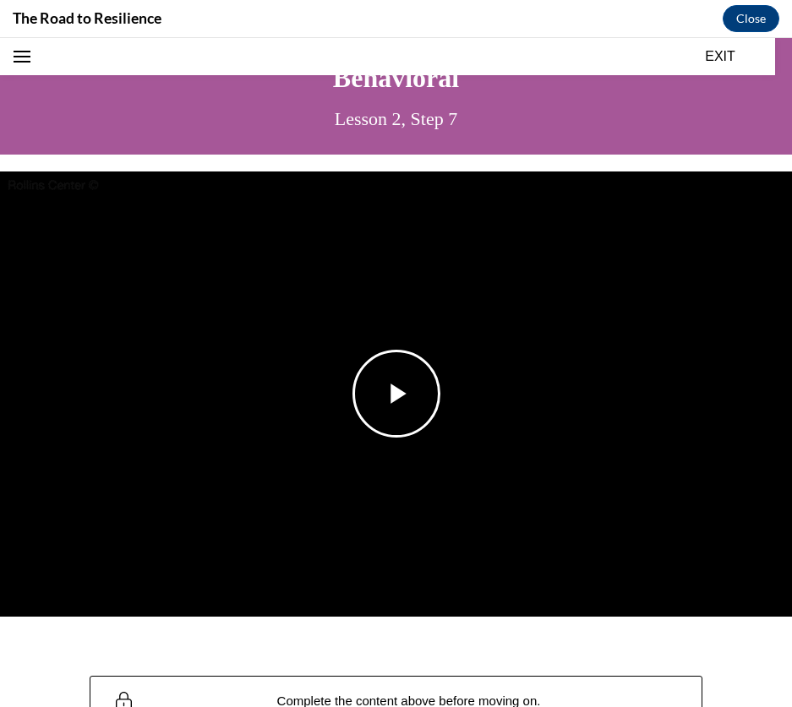
click at [464, 386] on img "Video player" at bounding box center [396, 394] width 792 height 445
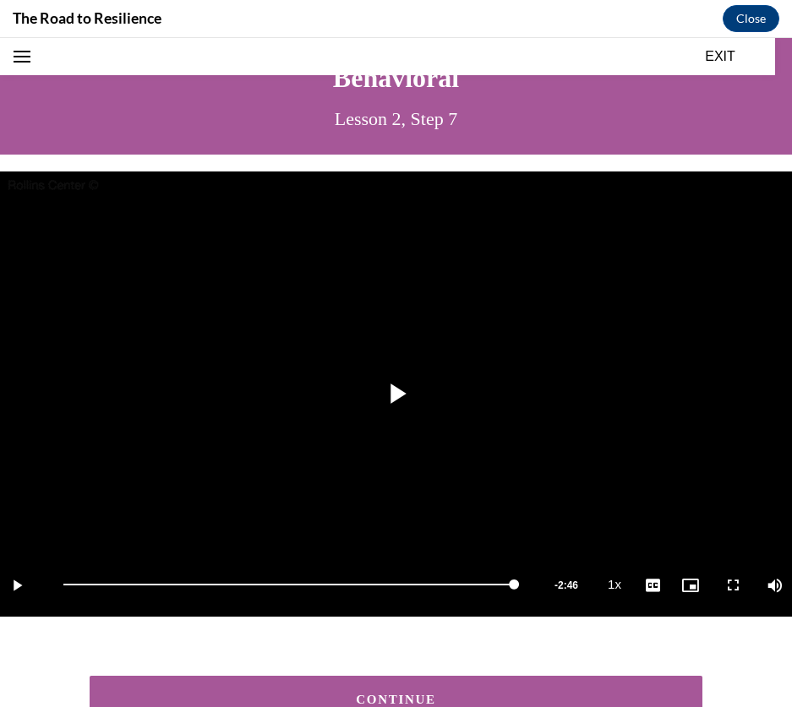
scroll to position [167, 0]
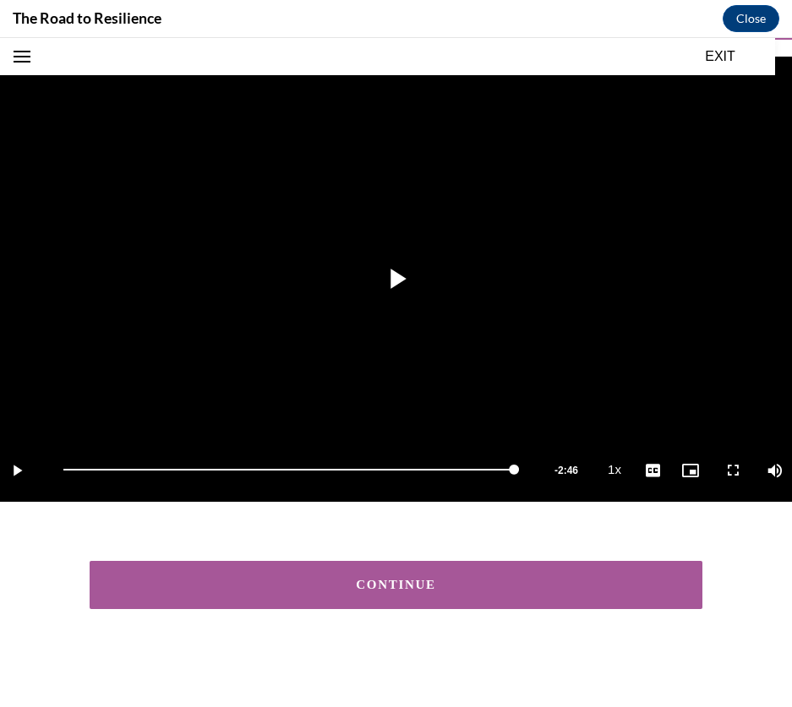
click at [402, 604] on div "CONTINUE" at bounding box center [396, 585] width 792 height 99
click at [395, 579] on div "CONTINUE" at bounding box center [396, 585] width 561 height 13
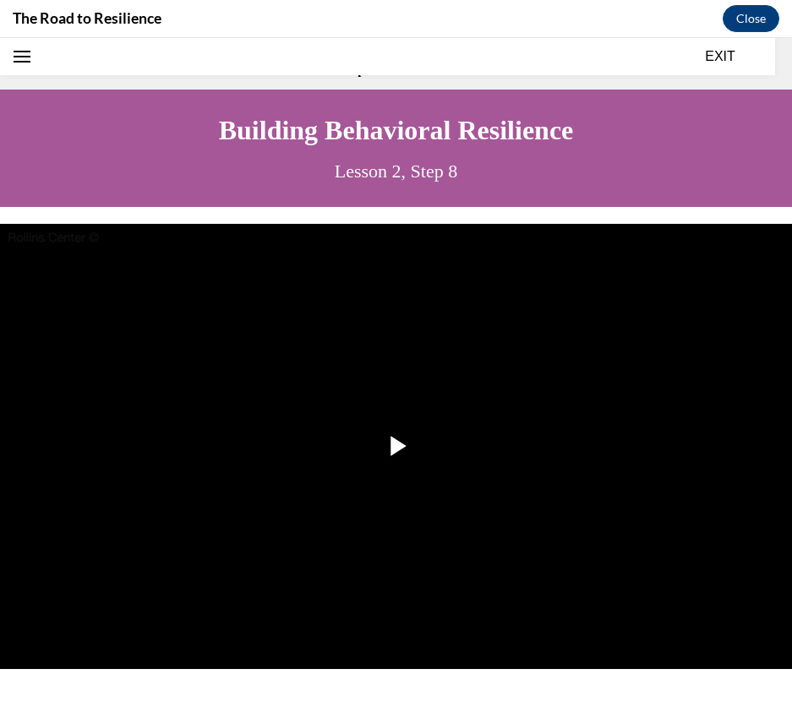
scroll to position [52, 0]
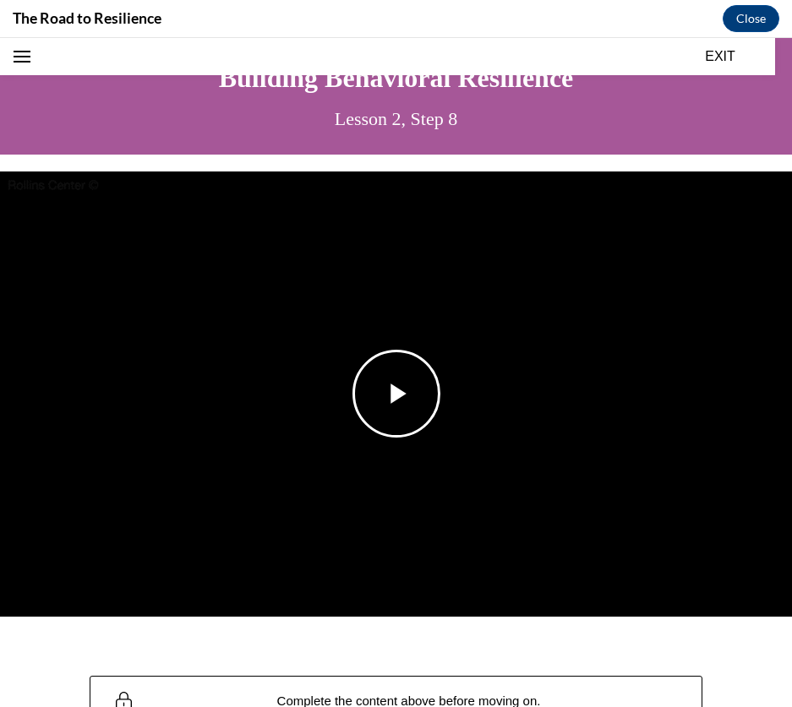
click at [391, 342] on img "Video player" at bounding box center [396, 394] width 792 height 445
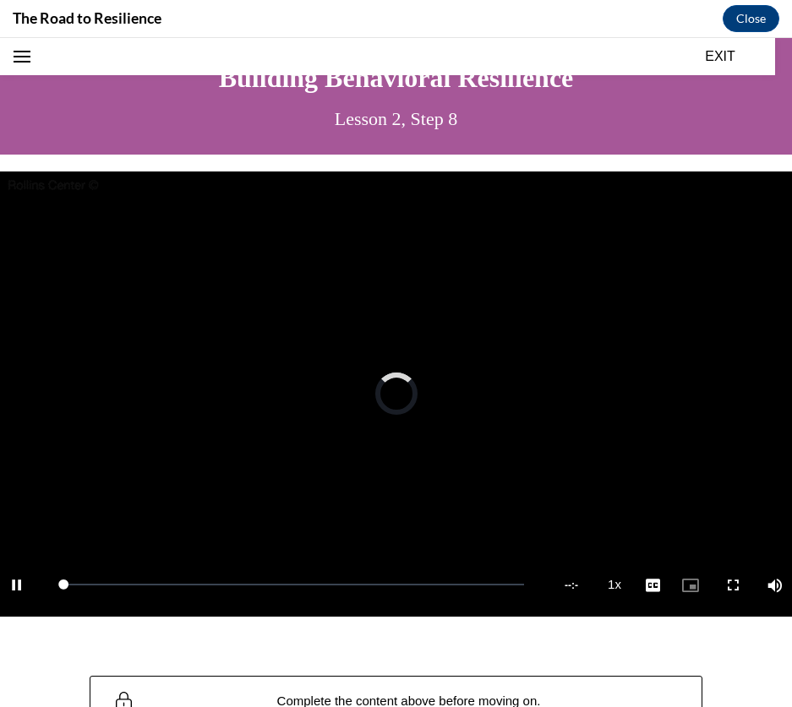
scroll to position [116, 0]
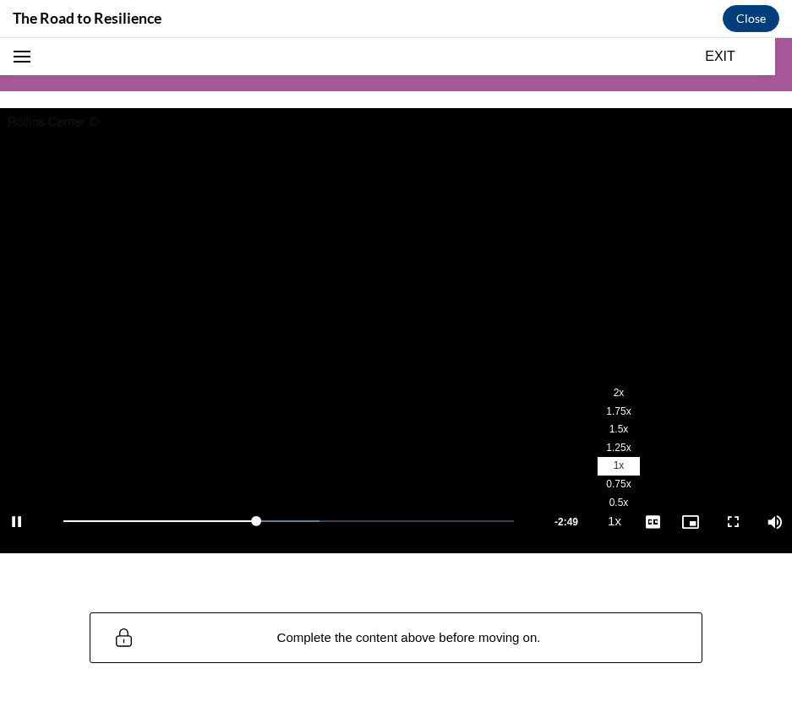
click at [608, 387] on li "2x" at bounding box center [618, 394] width 42 height 19
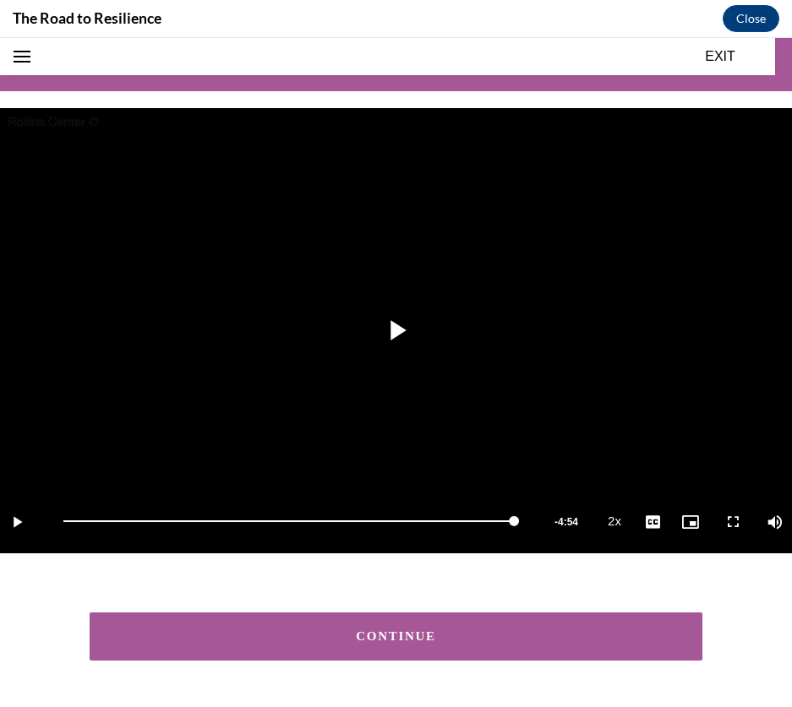
click at [362, 645] on button "CONTINUE" at bounding box center [397, 637] width 614 height 48
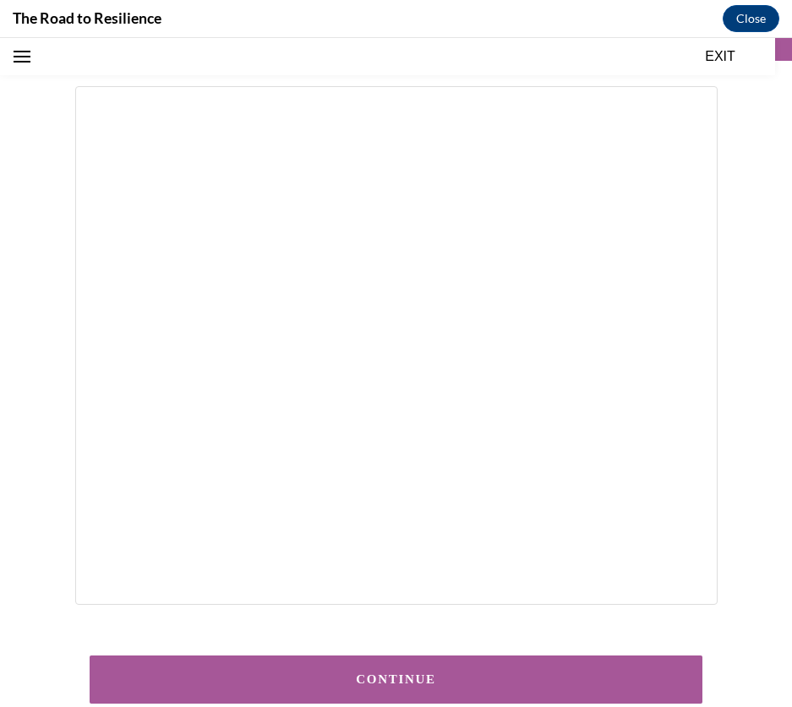
scroll to position [248, 0]
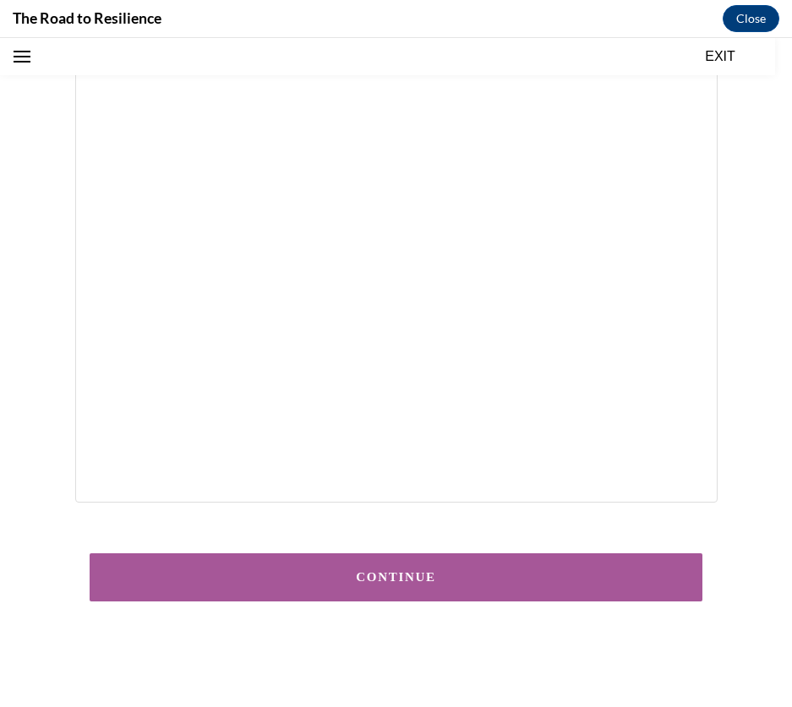
click at [437, 564] on button "CONTINUE" at bounding box center [397, 578] width 614 height 48
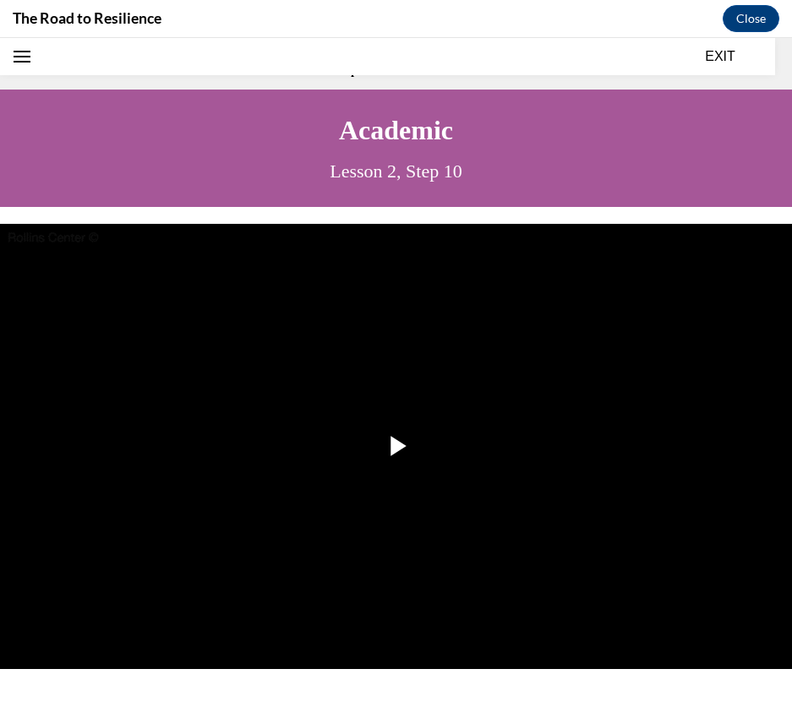
scroll to position [52, 0]
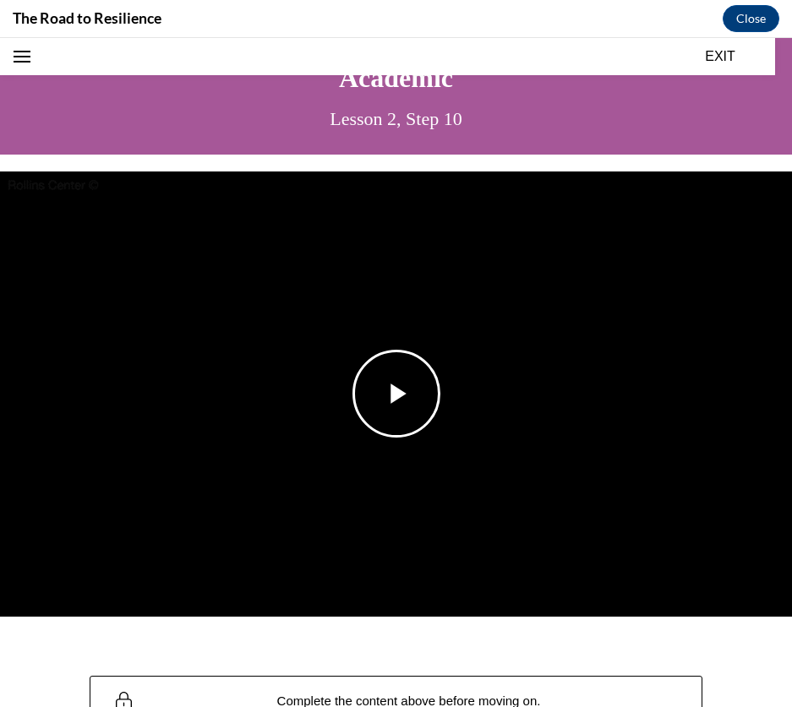
click at [407, 471] on img "Video player" at bounding box center [396, 394] width 792 height 445
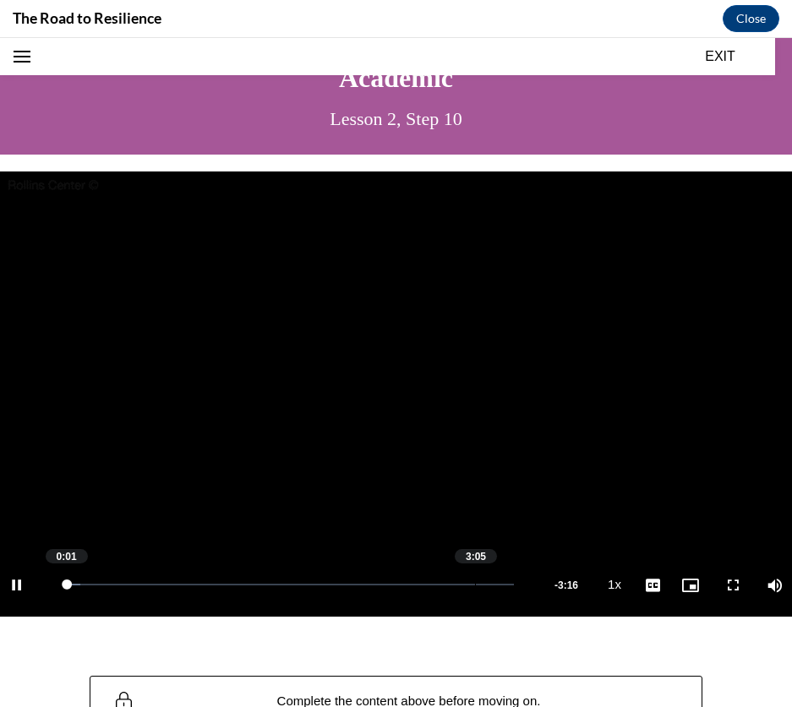
click at [475, 579] on div "Loaded : 3.80% 3:05 0:01" at bounding box center [288, 585] width 467 height 63
click at [383, 511] on video "Video player" at bounding box center [396, 394] width 792 height 445
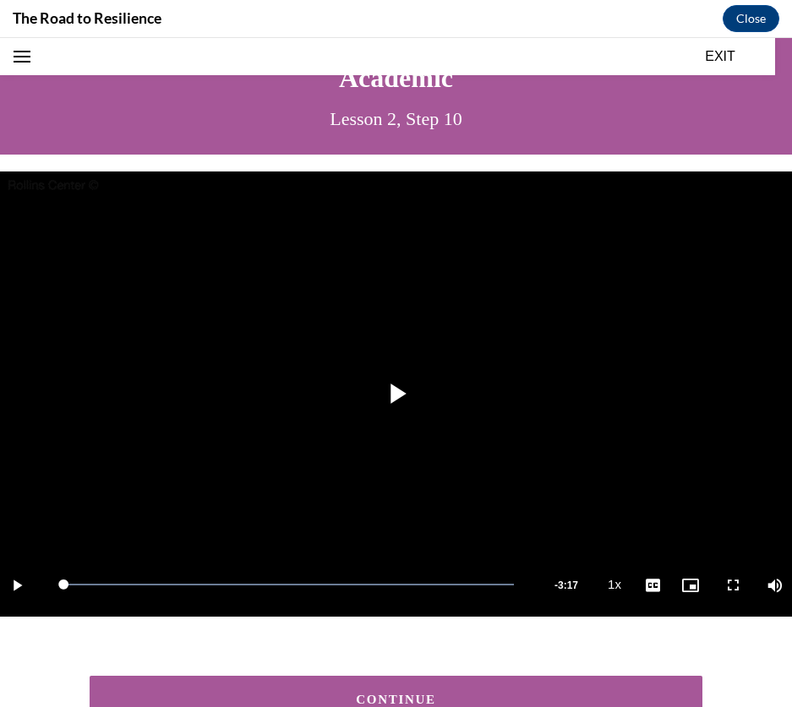
click at [457, 676] on button "CONTINUE" at bounding box center [397, 700] width 614 height 48
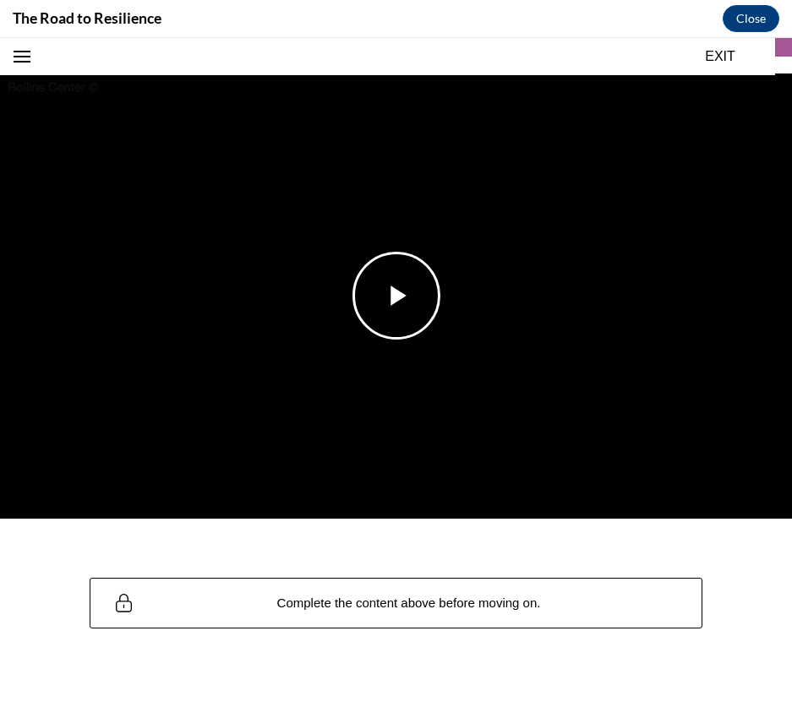
scroll to position [158, 0]
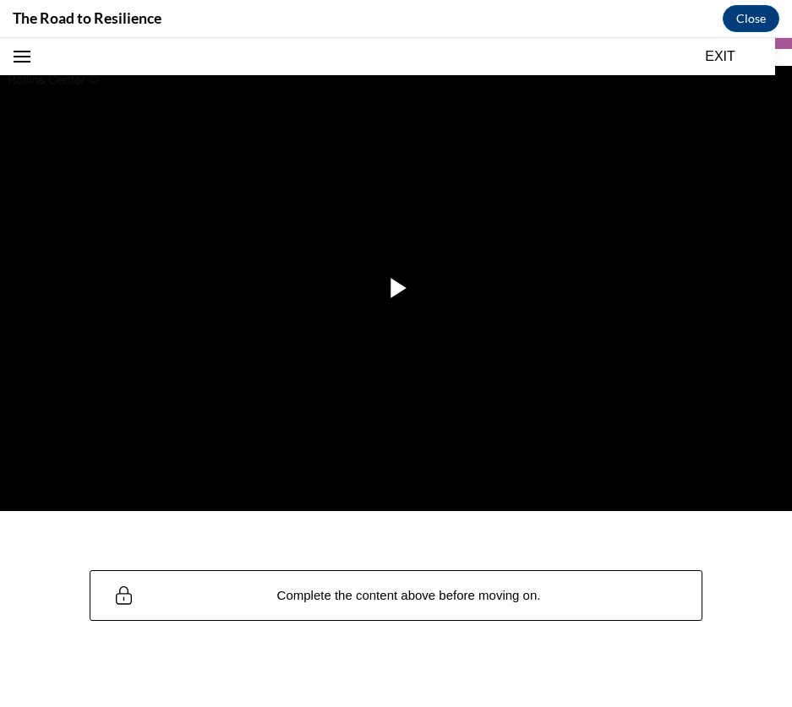
click at [712, 57] on button "EXIT" at bounding box center [719, 56] width 101 height 20
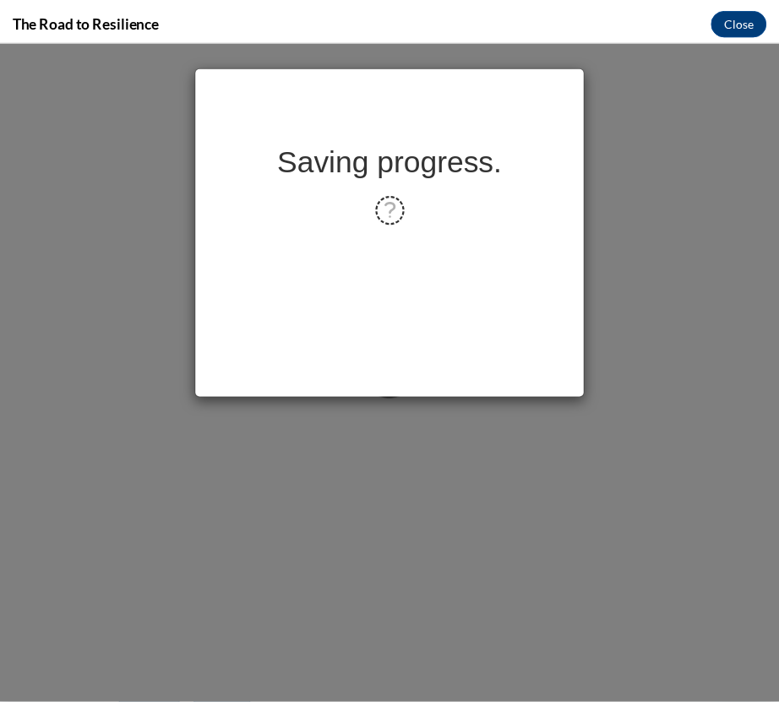
scroll to position [0, 0]
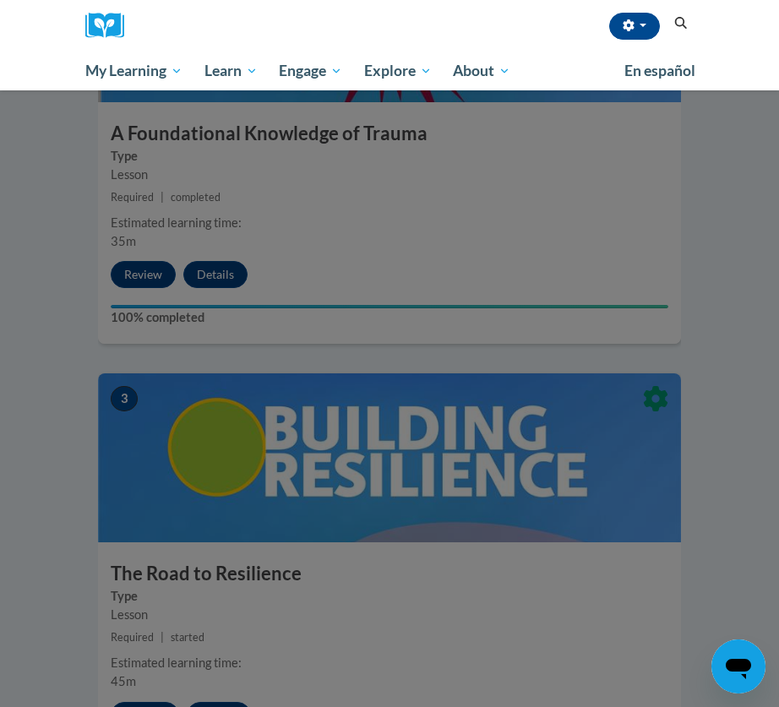
click at [646, 104] on div at bounding box center [389, 353] width 779 height 707
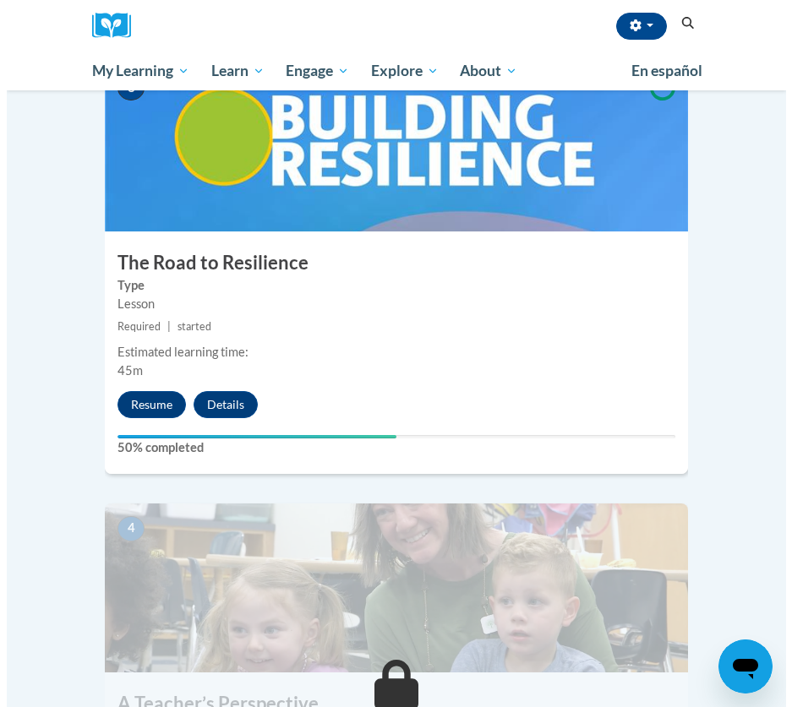
scroll to position [1312, 0]
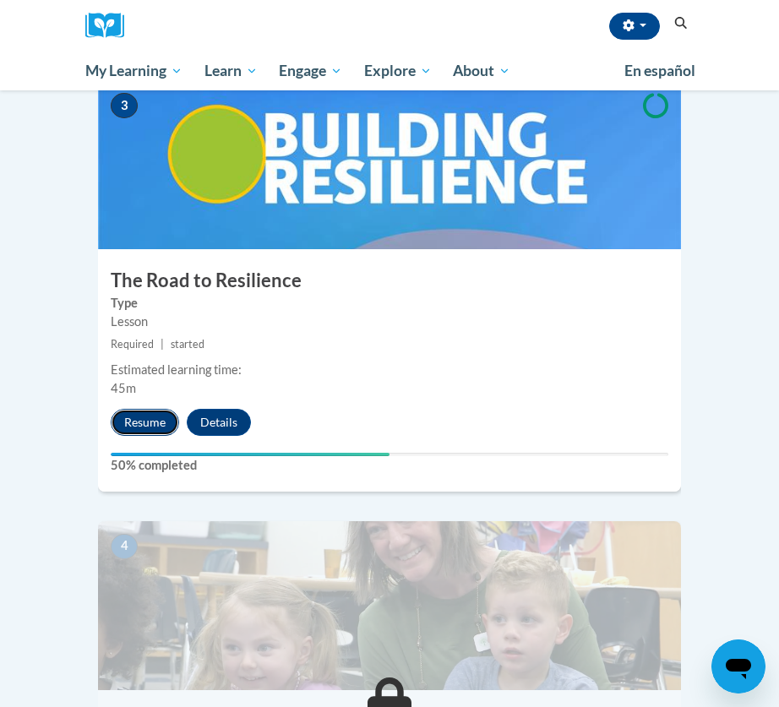
click at [137, 409] on button "Resume" at bounding box center [145, 422] width 68 height 27
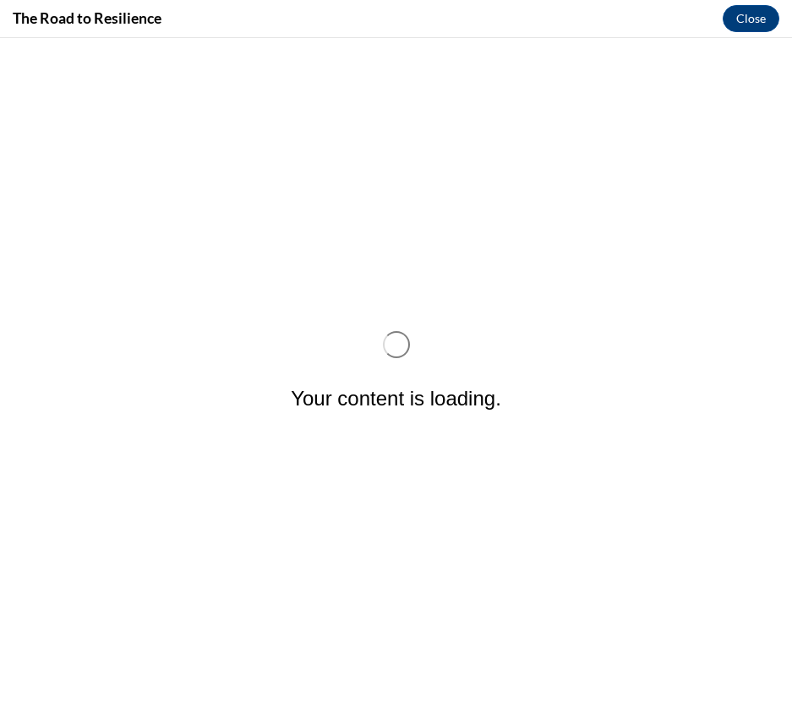
scroll to position [0, 0]
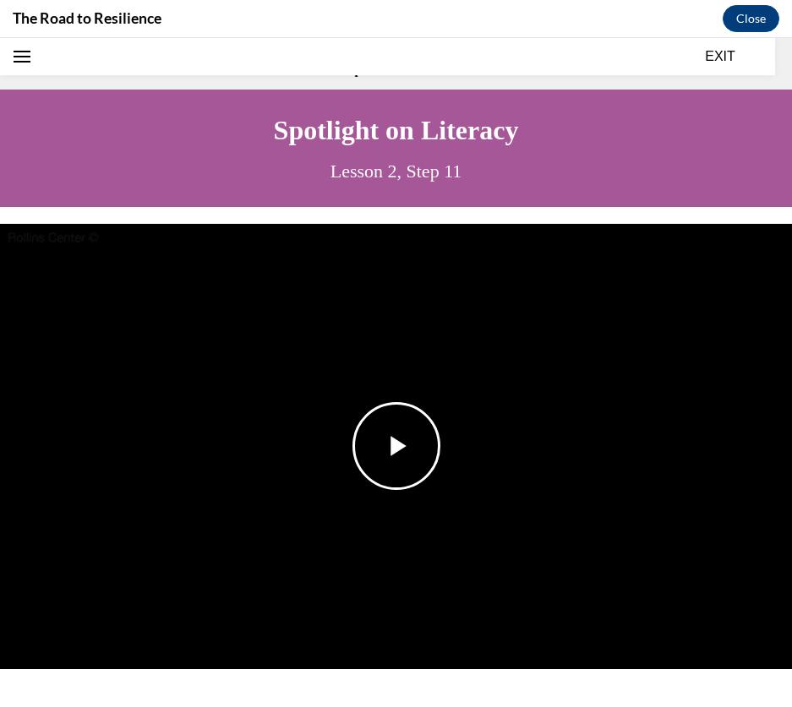
drag, startPoint x: 317, startPoint y: 61, endPoint x: 326, endPoint y: 203, distance: 142.3
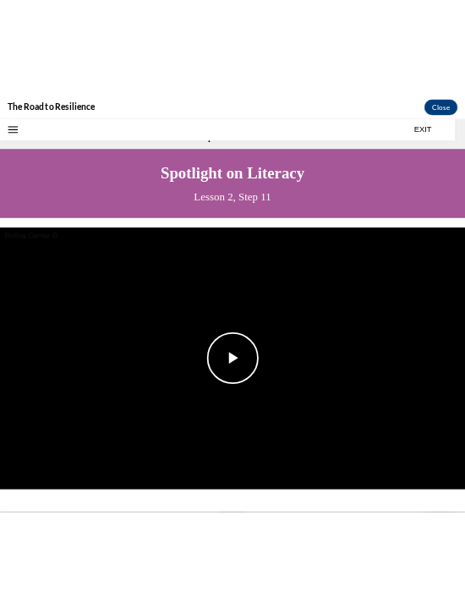
scroll to position [52, 0]
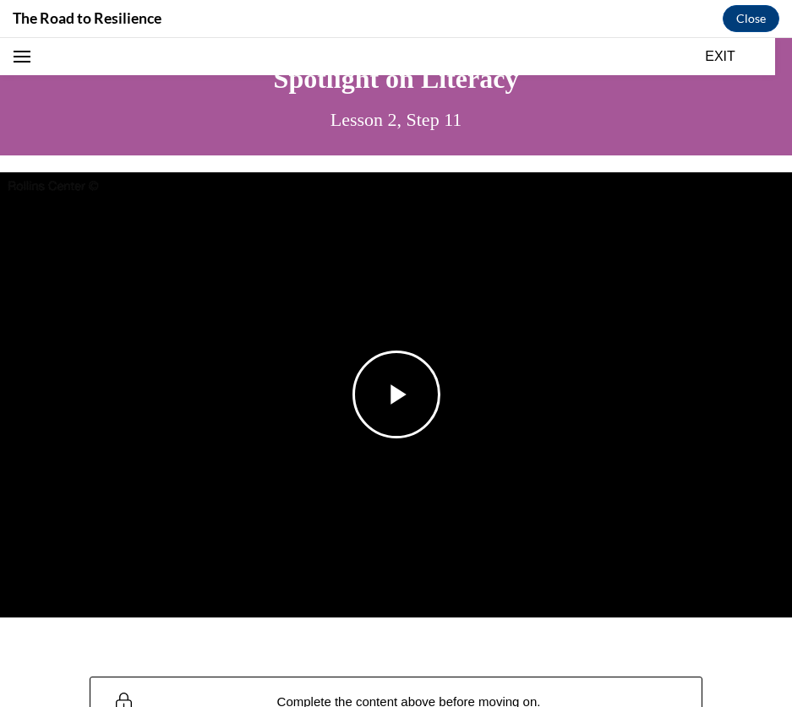
click at [450, 372] on img "Video player" at bounding box center [396, 394] width 792 height 445
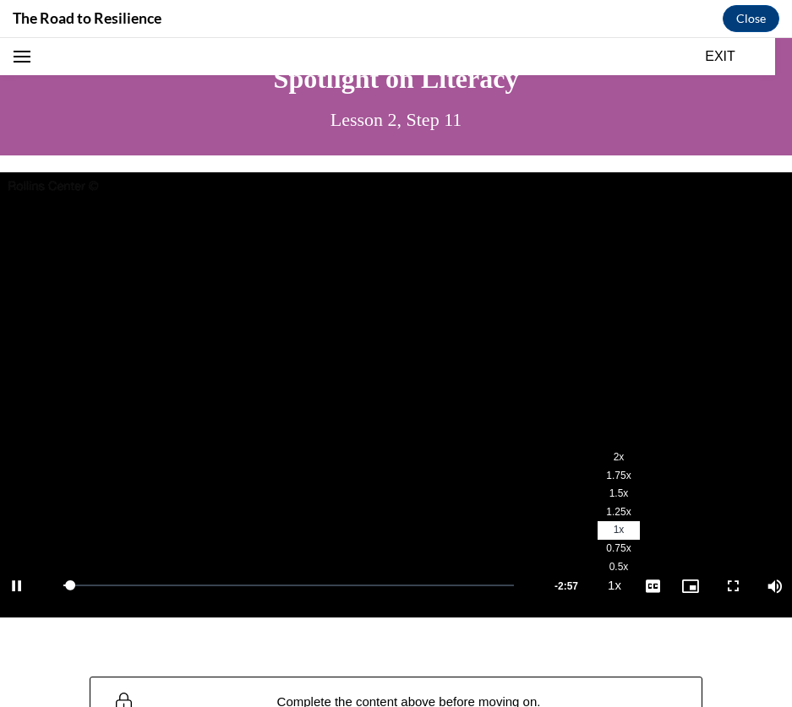
click at [614, 451] on span "2x" at bounding box center [619, 457] width 11 height 12
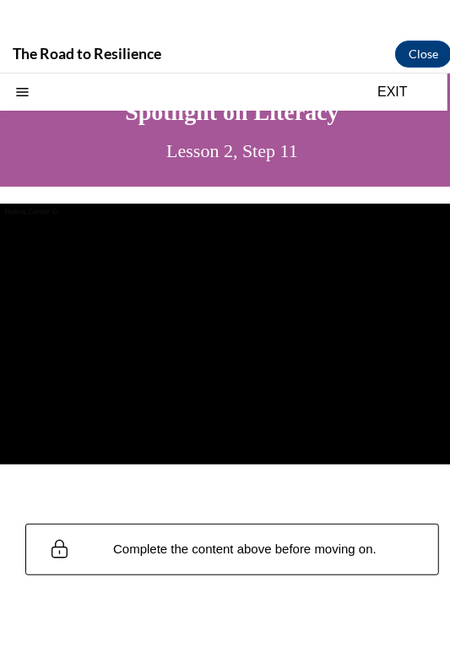
scroll to position [1337, 0]
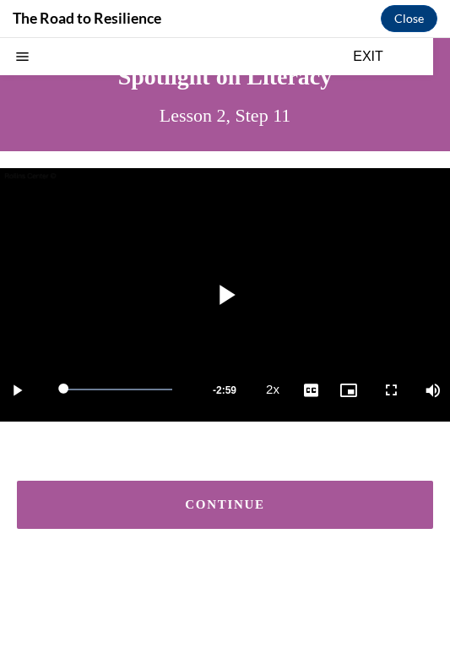
click at [214, 516] on button "CONTINUE" at bounding box center [225, 505] width 417 height 48
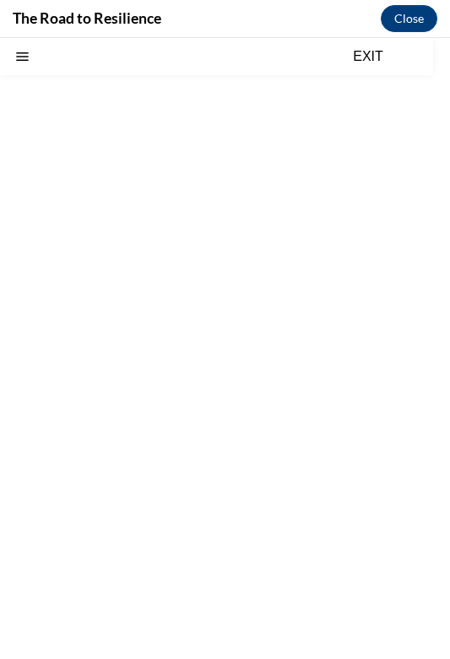
scroll to position [52, 0]
